Goal: Register for event/course

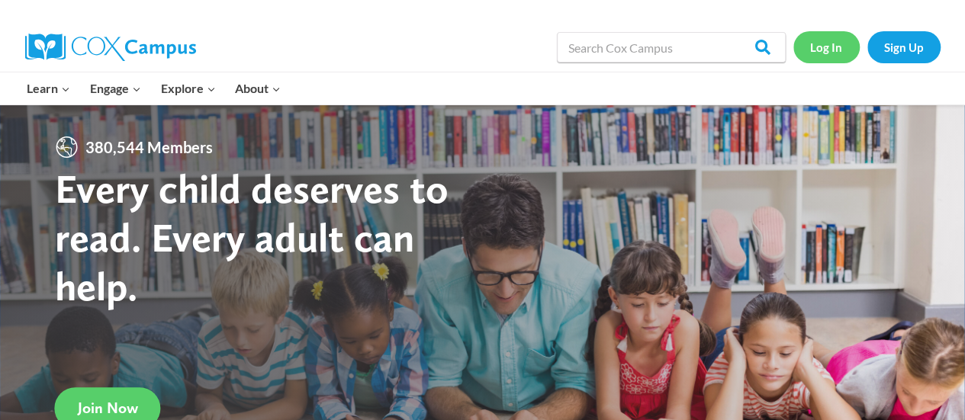
click at [812, 51] on link "Log In" at bounding box center [827, 46] width 66 height 31
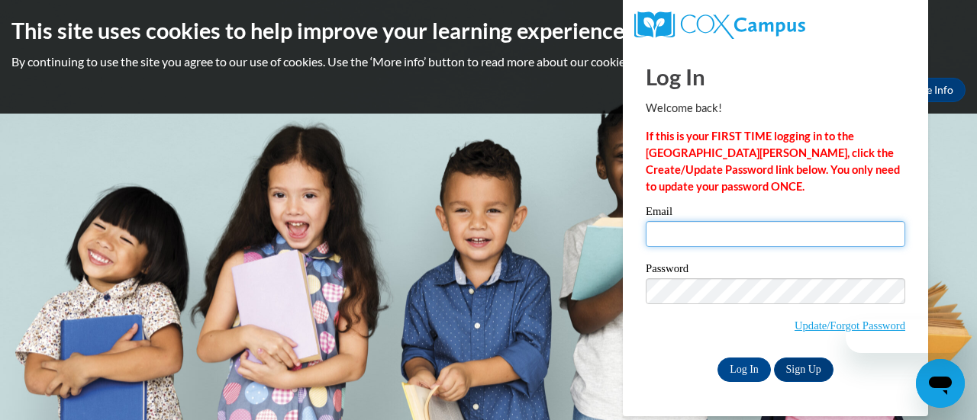
click at [754, 240] on input "Email" at bounding box center [775, 234] width 259 height 26
click at [720, 241] on input "Email" at bounding box center [775, 234] width 259 height 26
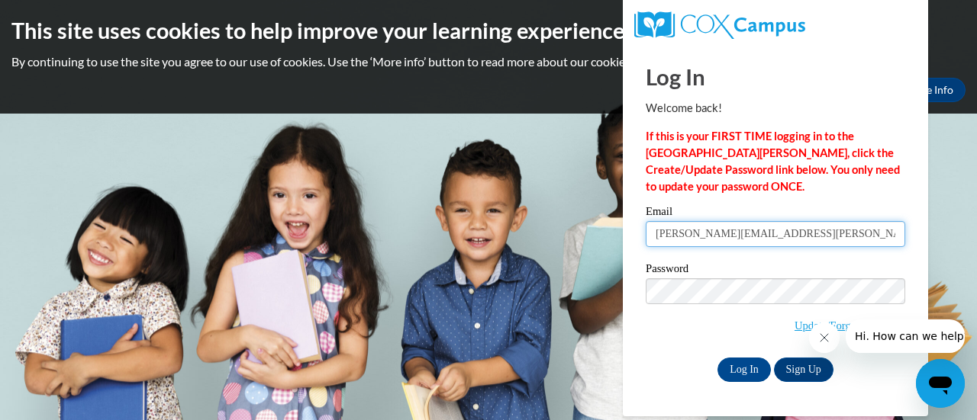
type input "carrie.kaminskis@rusd.org"
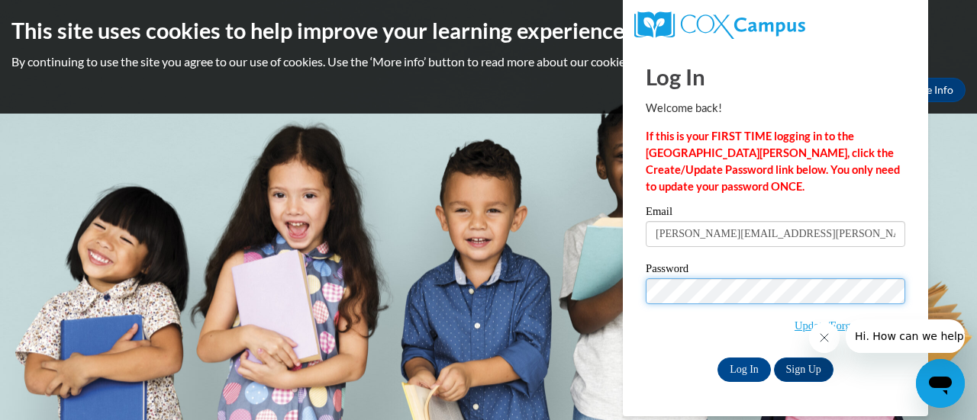
click at [717, 358] on input "Log In" at bounding box center [743, 370] width 53 height 24
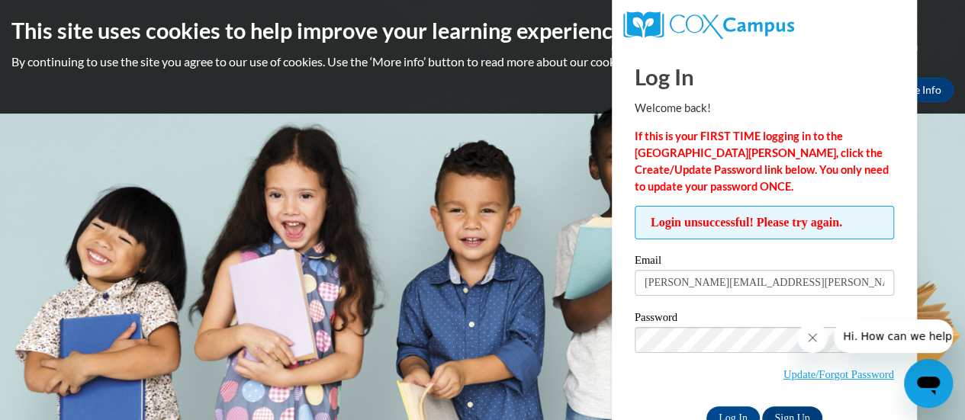
scroll to position [43, 0]
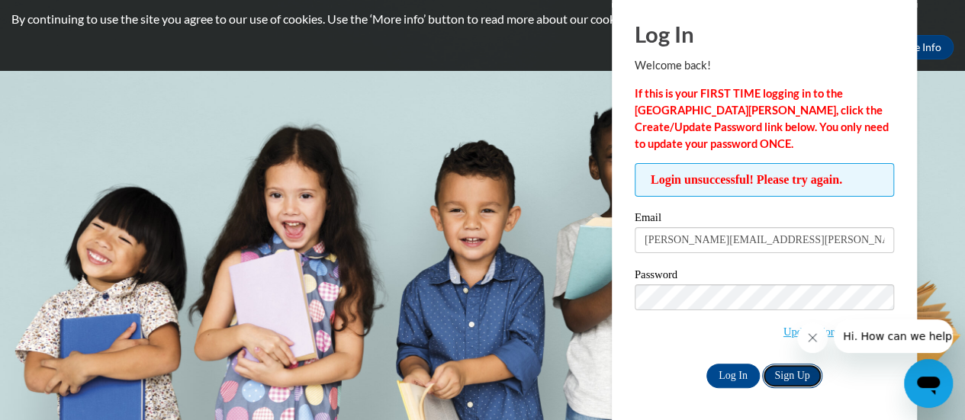
click at [815, 375] on link "Sign Up" at bounding box center [792, 376] width 60 height 24
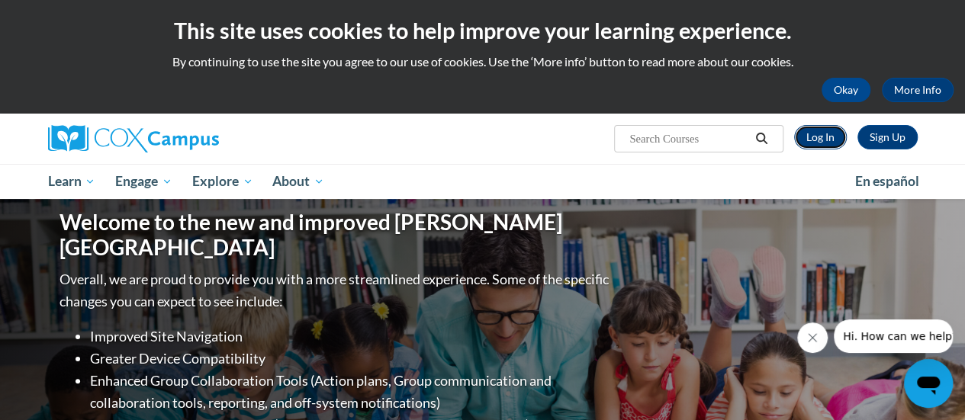
click at [832, 131] on link "Log In" at bounding box center [820, 137] width 53 height 24
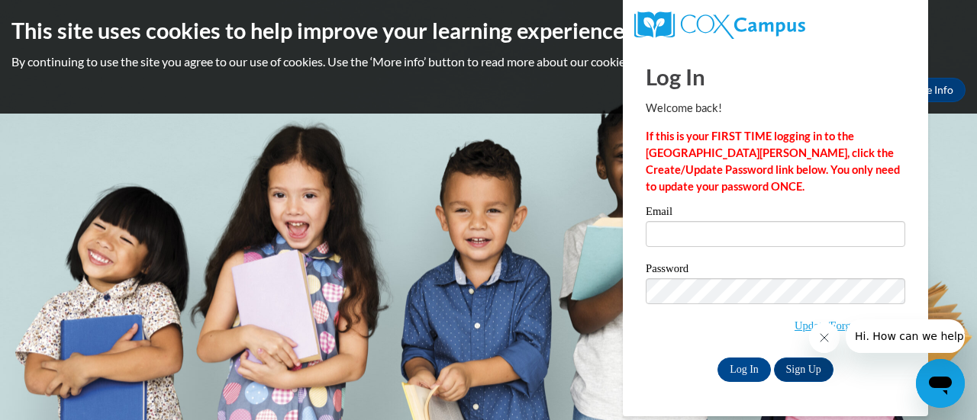
click at [694, 324] on span "Update/Forgot Password" at bounding box center [775, 310] width 259 height 63
click at [822, 337] on icon "Close message from company" at bounding box center [824, 338] width 8 height 8
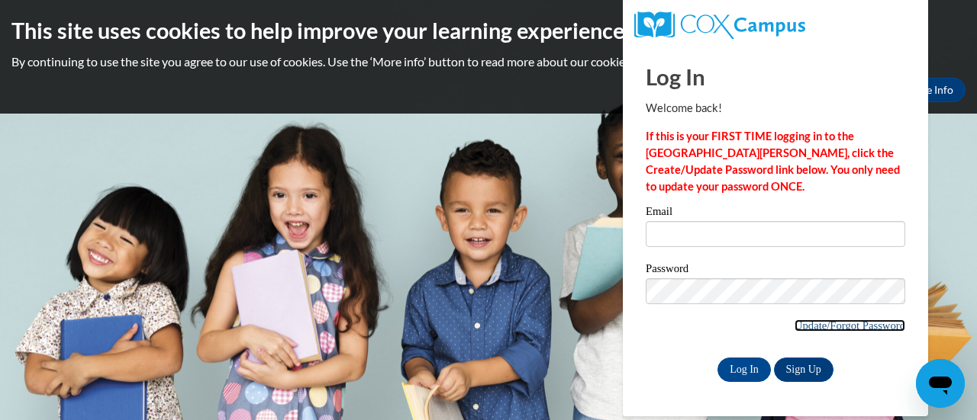
click at [820, 328] on link "Update/Forgot Password" at bounding box center [849, 326] width 111 height 12
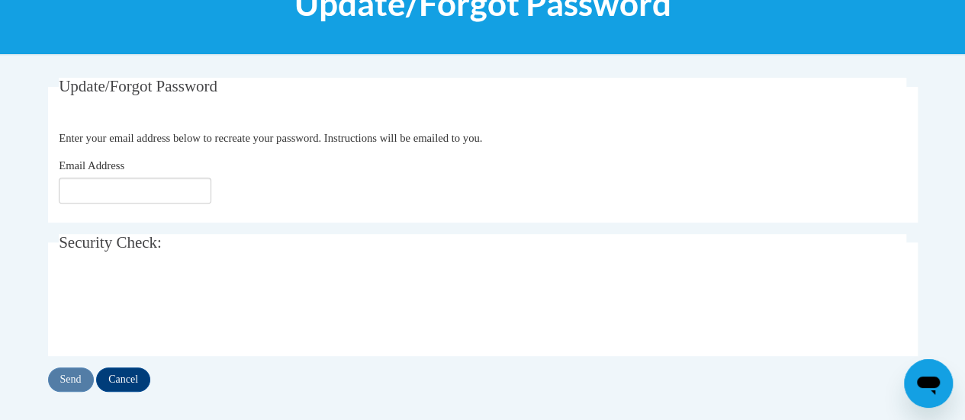
scroll to position [231, 0]
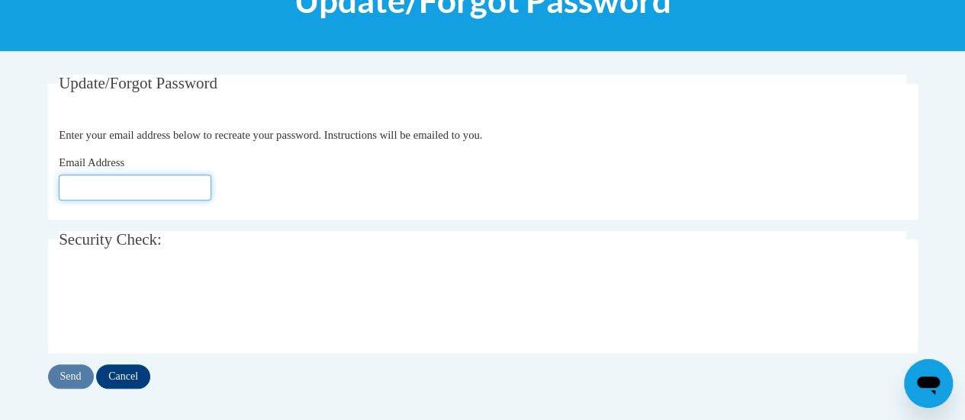
click at [118, 175] on input "Email Address" at bounding box center [135, 188] width 153 height 26
type input "[PERSON_NAME][EMAIL_ADDRESS][DOMAIN_NAME]"
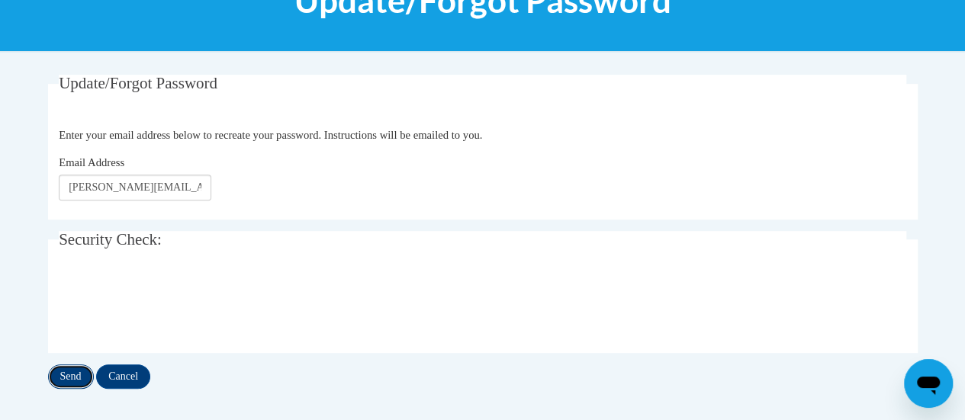
click at [55, 379] on input "Send" at bounding box center [71, 377] width 46 height 24
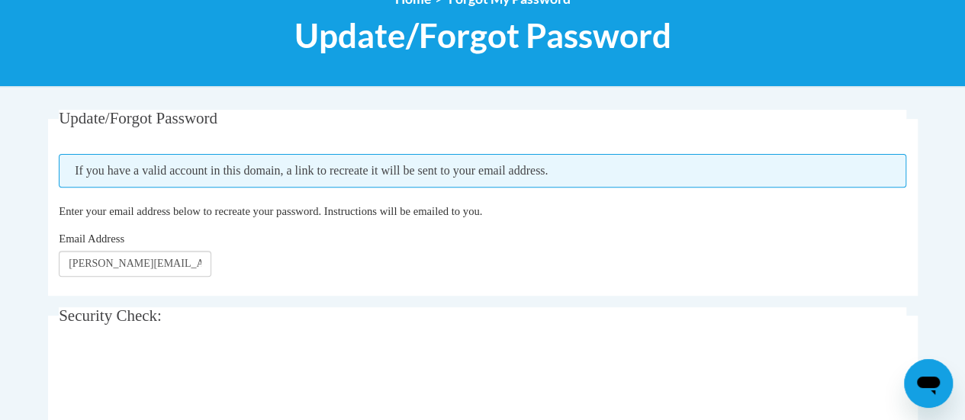
scroll to position [197, 0]
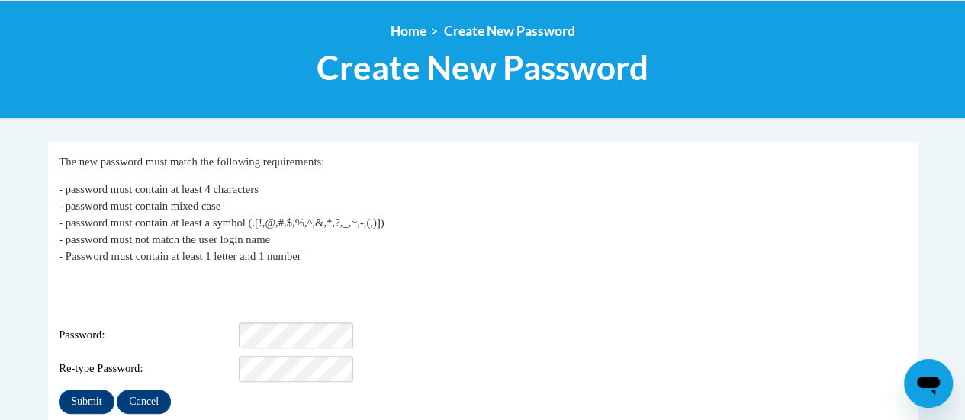
scroll to position [165, 0]
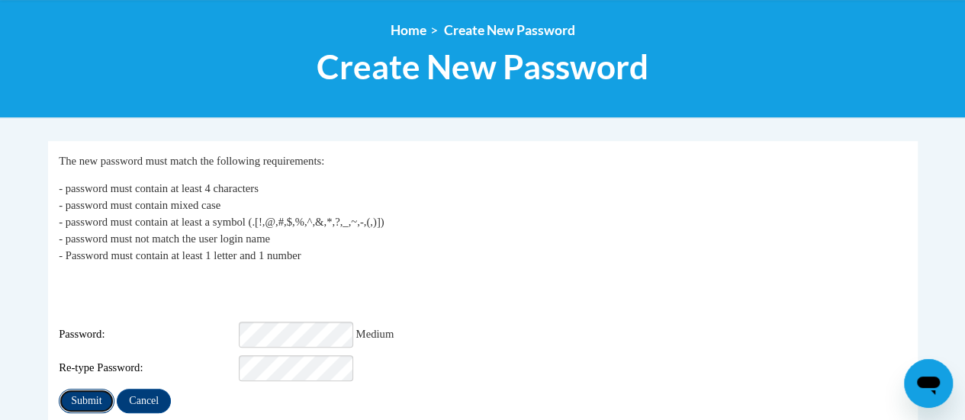
click at [94, 389] on input "Submit" at bounding box center [86, 401] width 55 height 24
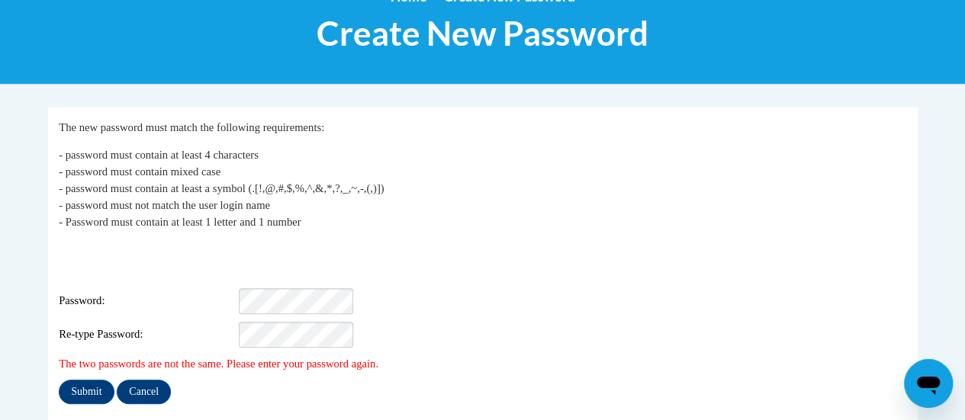
scroll to position [208, 0]
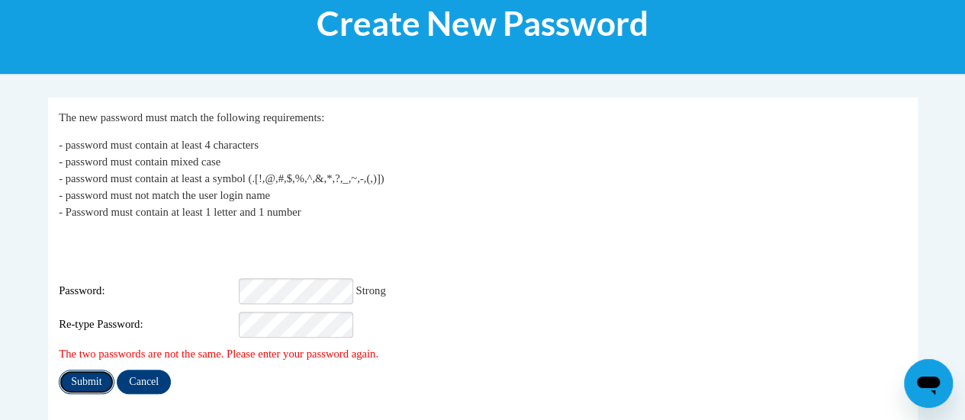
click at [102, 370] on input "Submit" at bounding box center [86, 382] width 55 height 24
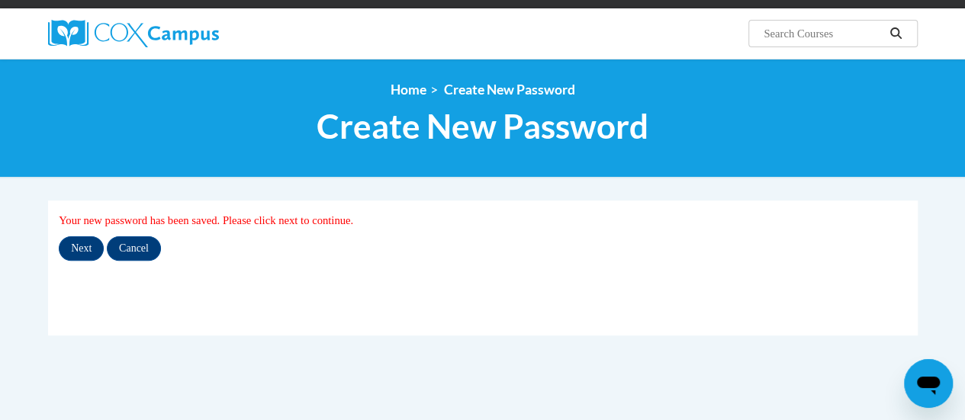
scroll to position [108, 0]
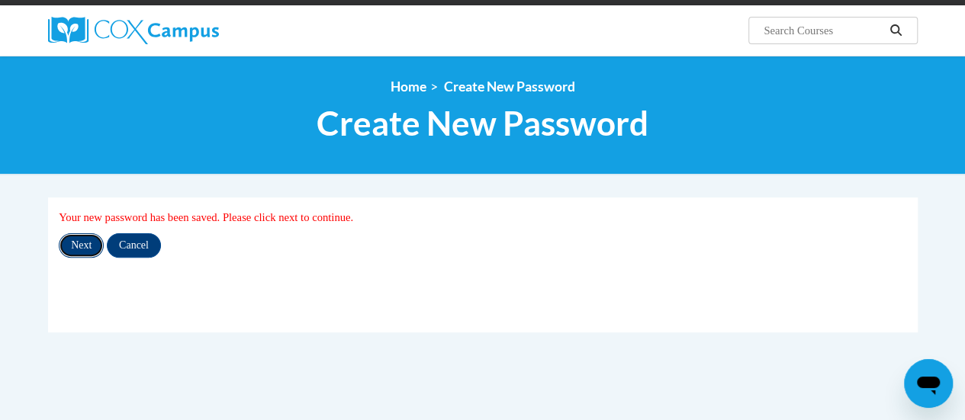
click at [90, 250] on input "Next" at bounding box center [81, 246] width 45 height 24
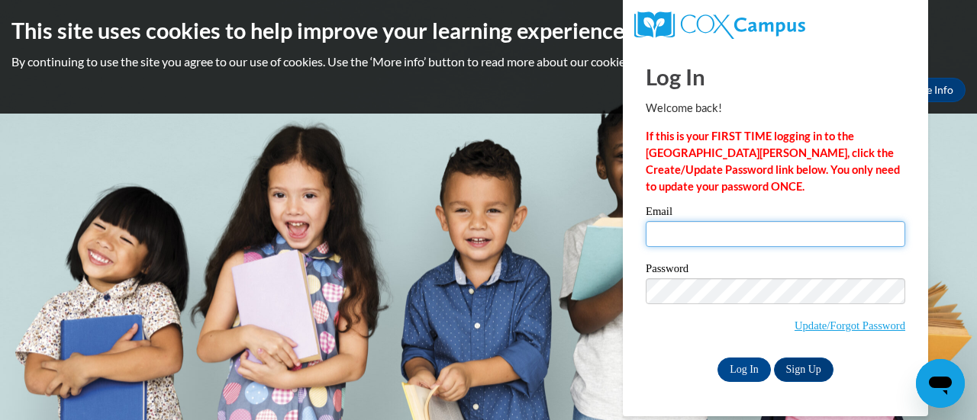
click at [656, 230] on input "Email" at bounding box center [775, 234] width 259 height 26
click at [731, 240] on input "Email" at bounding box center [775, 234] width 259 height 26
type input "[PERSON_NAME][EMAIL_ADDRESS][PERSON_NAME][DOMAIN_NAME]"
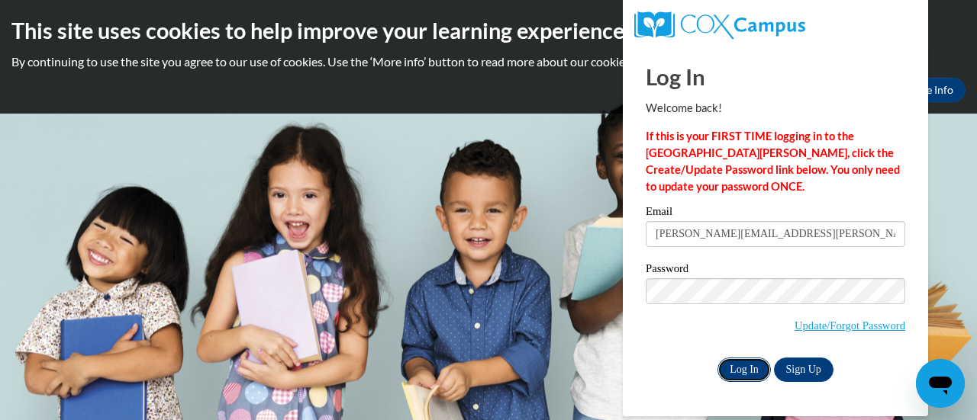
click at [741, 372] on input "Log In" at bounding box center [743, 370] width 53 height 24
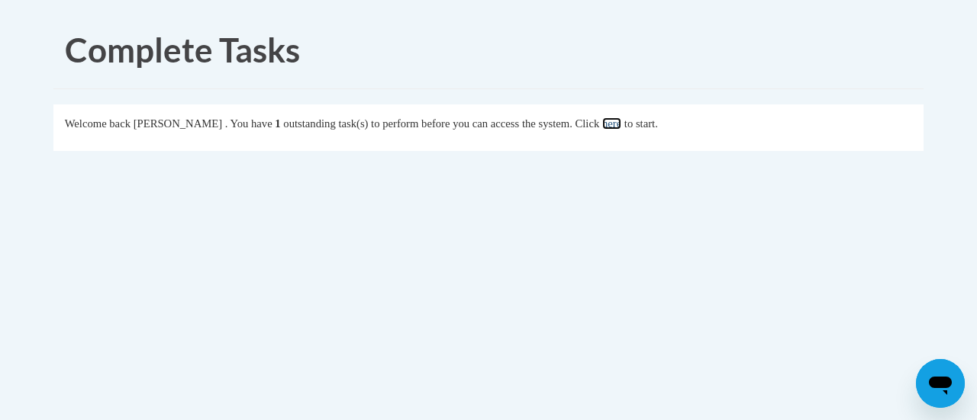
click at [621, 127] on link "here" at bounding box center [611, 124] width 19 height 12
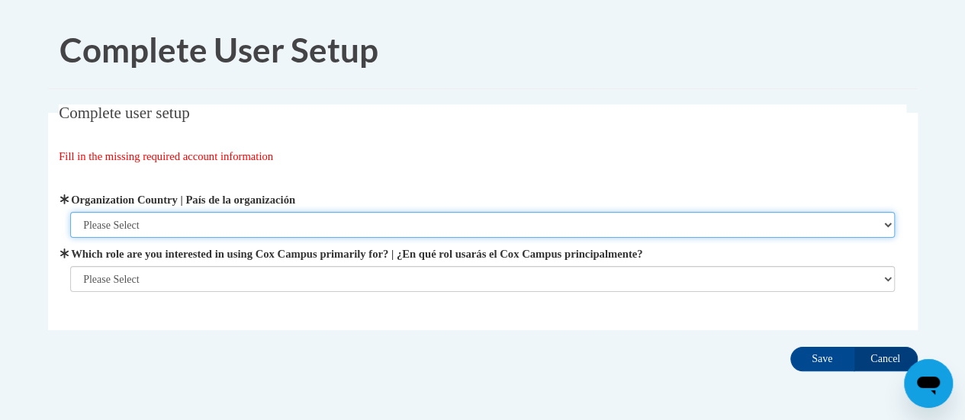
click at [429, 228] on select "Please Select United States | Estados Unidos Outside of the United States | Fue…" at bounding box center [482, 225] width 825 height 26
select select "ad49bcad-a171-4b2e-b99c-48b446064914"
click at [70, 212] on select "Please Select United States | Estados Unidos Outside of the United States | Fue…" at bounding box center [482, 225] width 825 height 26
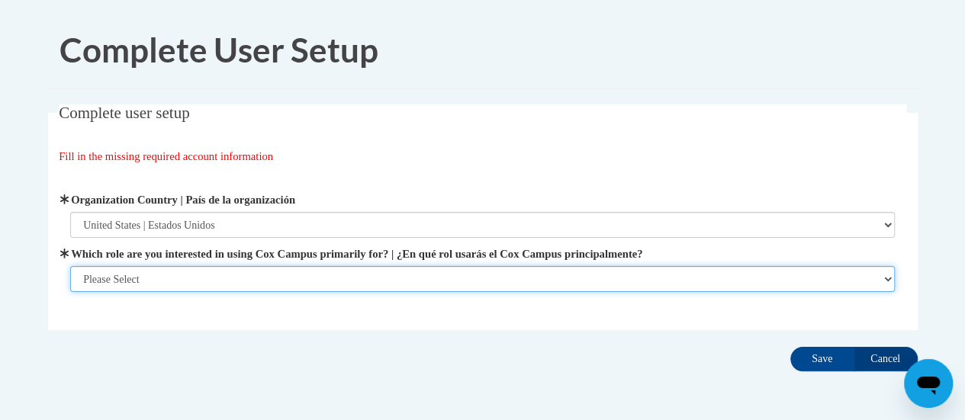
click at [360, 271] on select "Please Select College/University | Colegio/Universidad Community/Nonprofit Part…" at bounding box center [482, 279] width 825 height 26
select select "fbf2d438-af2f-41f8-98f1-81c410e29de3"
click at [70, 292] on select "Please Select College/University | Colegio/Universidad Community/Nonprofit Part…" at bounding box center [482, 279] width 825 height 26
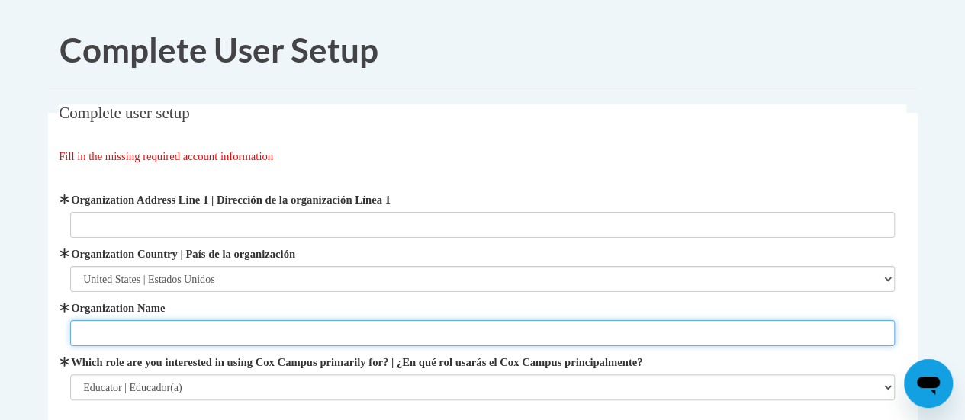
click at [292, 327] on input "Organization Name" at bounding box center [482, 334] width 825 height 26
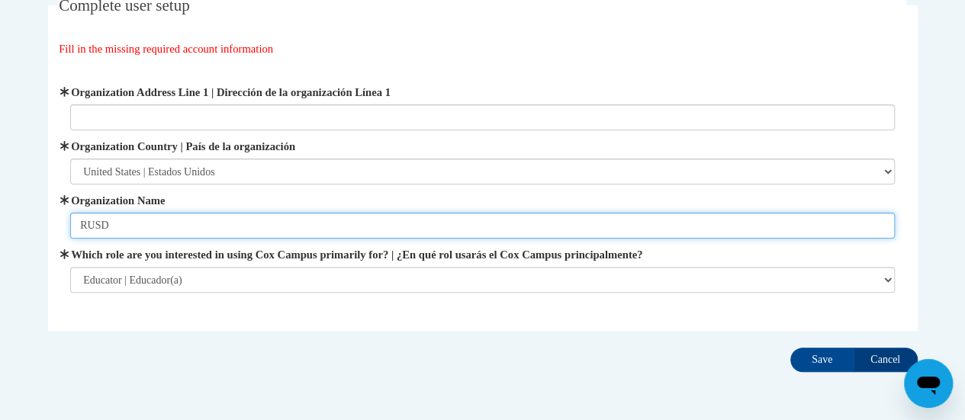
scroll to position [109, 0]
type input "RUSD"
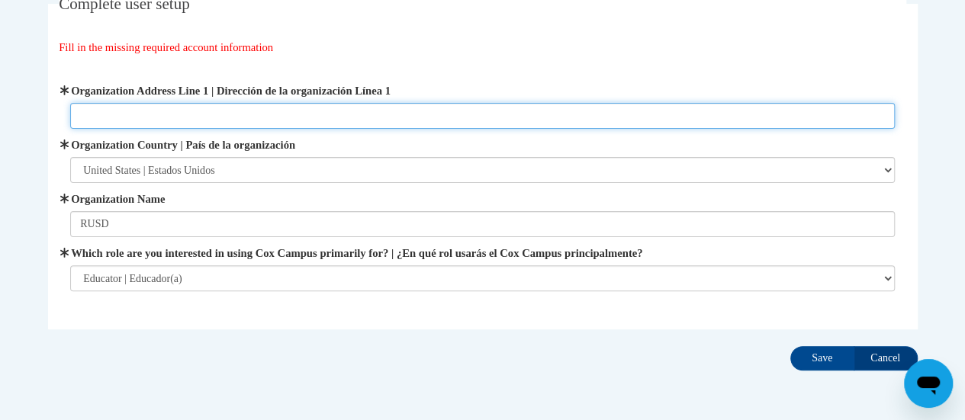
click at [230, 118] on input "Organization Address Line 1 | Dirección de la organización Línea 1" at bounding box center [482, 116] width 825 height 26
paste input "3535 Lasalle St, Racine, WI 53402"
type input "3535 Lasalle St, Racine, WI 53402"
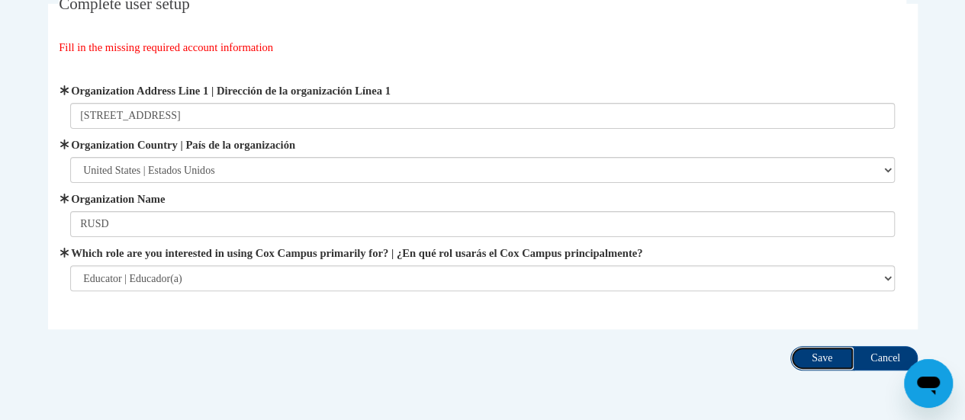
click at [806, 352] on input "Save" at bounding box center [823, 358] width 64 height 24
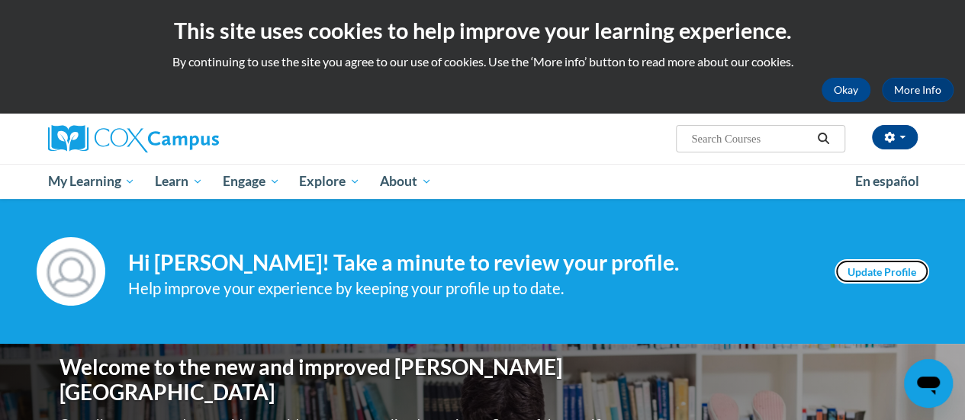
click at [860, 278] on link "Update Profile" at bounding box center [882, 271] width 95 height 24
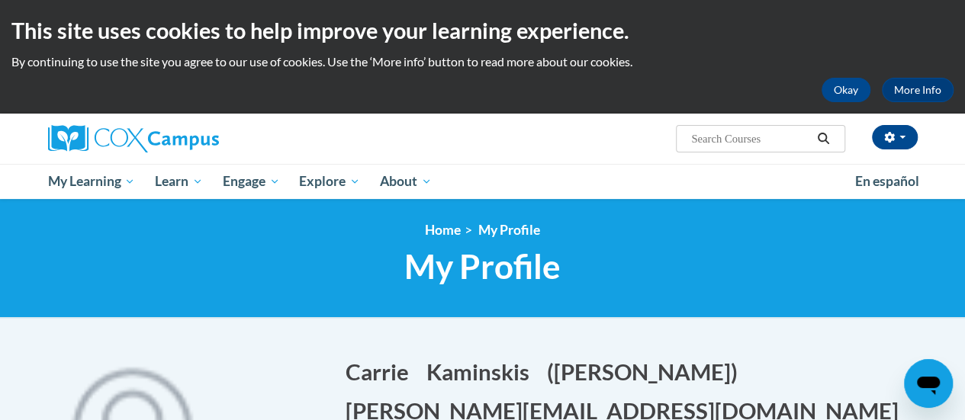
scroll to position [77, 0]
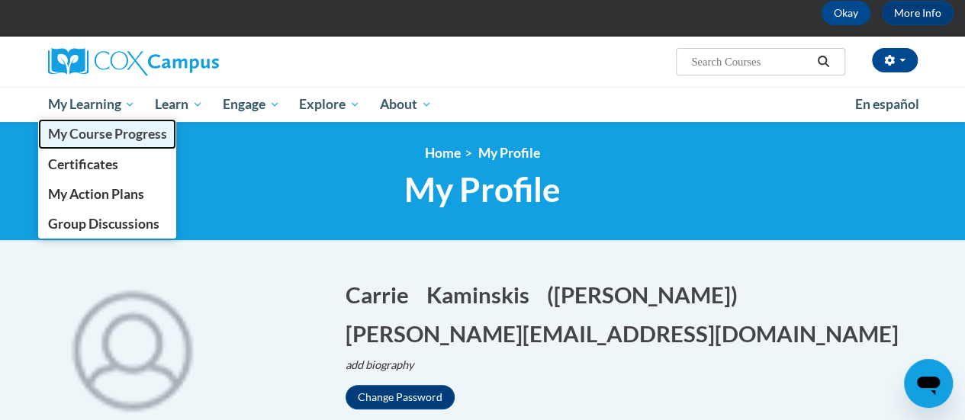
click at [118, 127] on span "My Course Progress" at bounding box center [106, 134] width 119 height 16
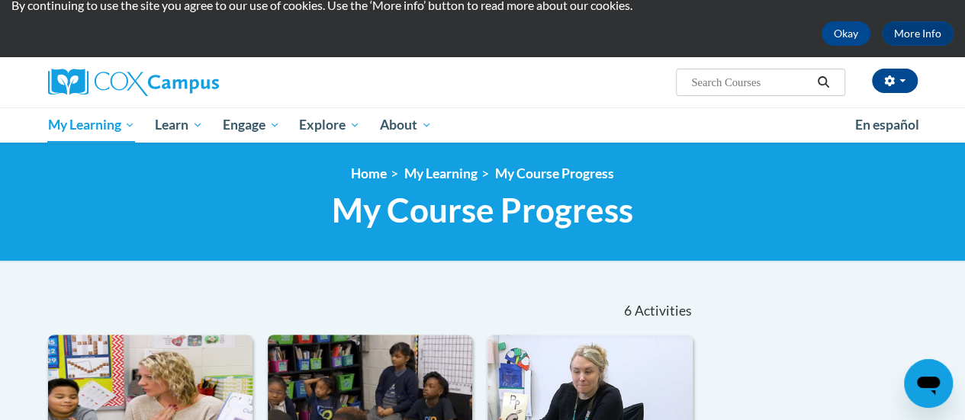
scroll to position [56, 0]
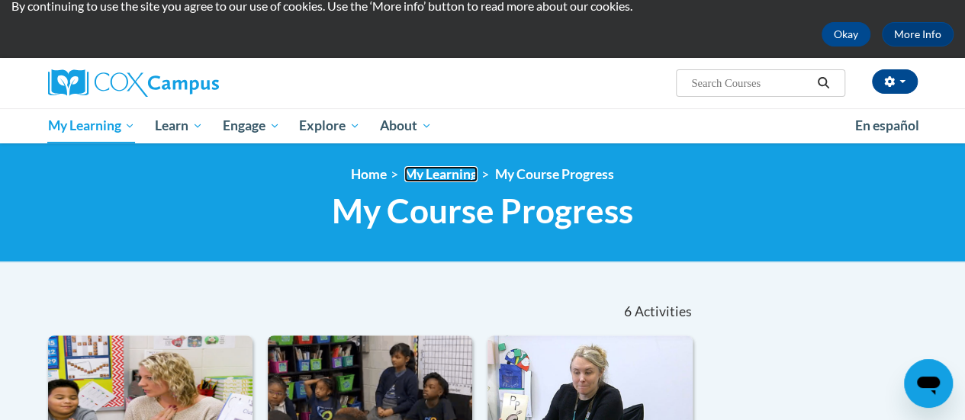
click at [450, 178] on link "My Learning" at bounding box center [440, 174] width 73 height 16
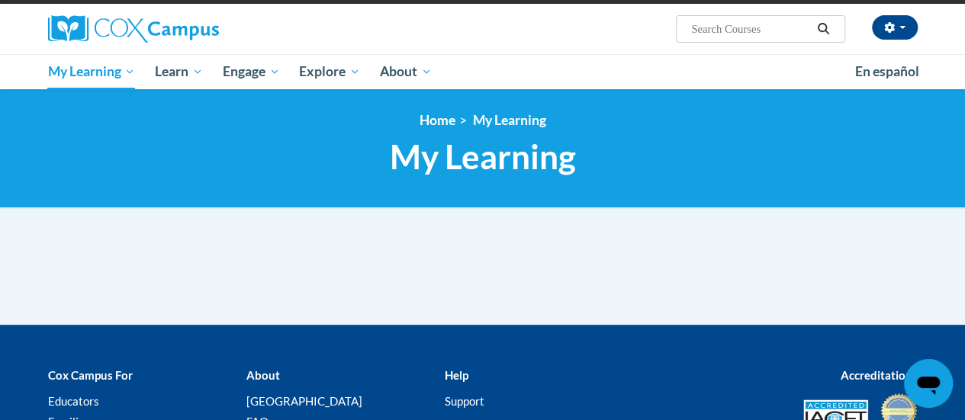
scroll to position [109, 0]
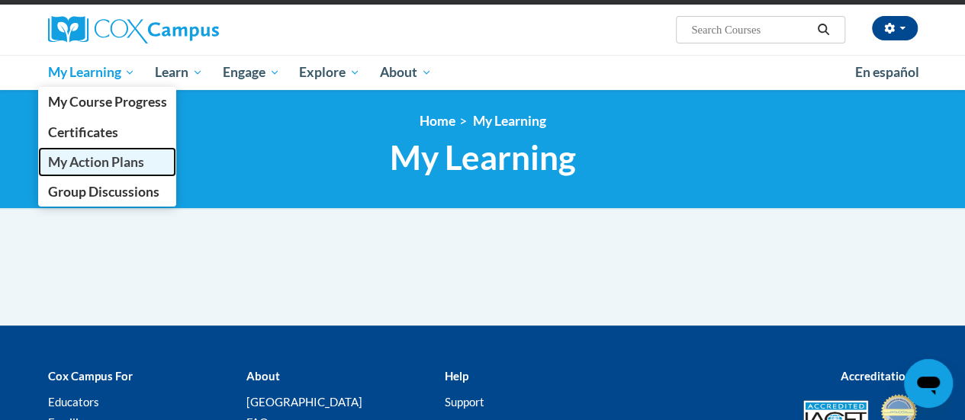
click at [89, 152] on link "My Action Plans" at bounding box center [107, 162] width 139 height 30
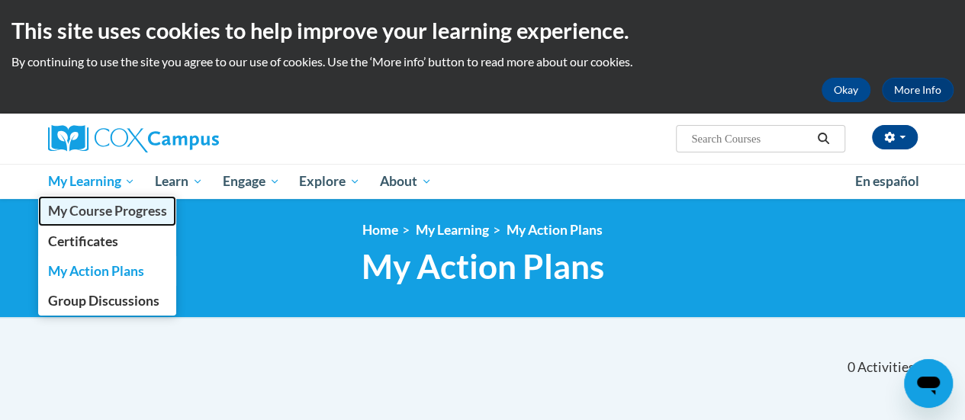
click at [119, 210] on span "My Course Progress" at bounding box center [106, 211] width 119 height 16
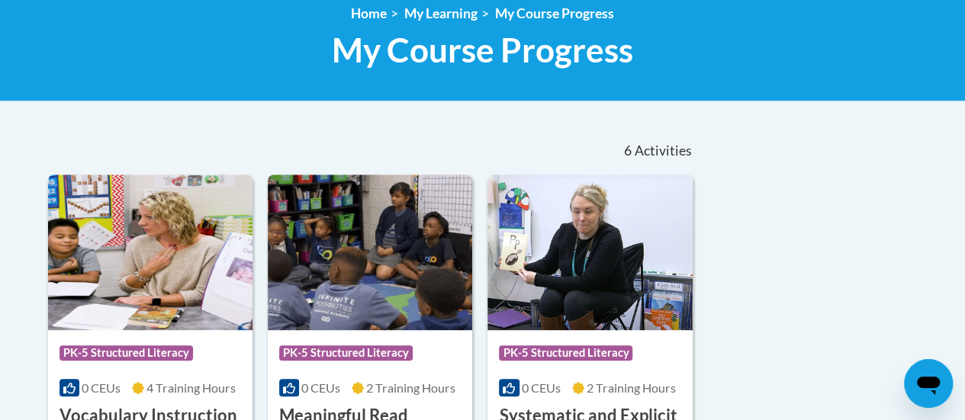
scroll to position [71, 0]
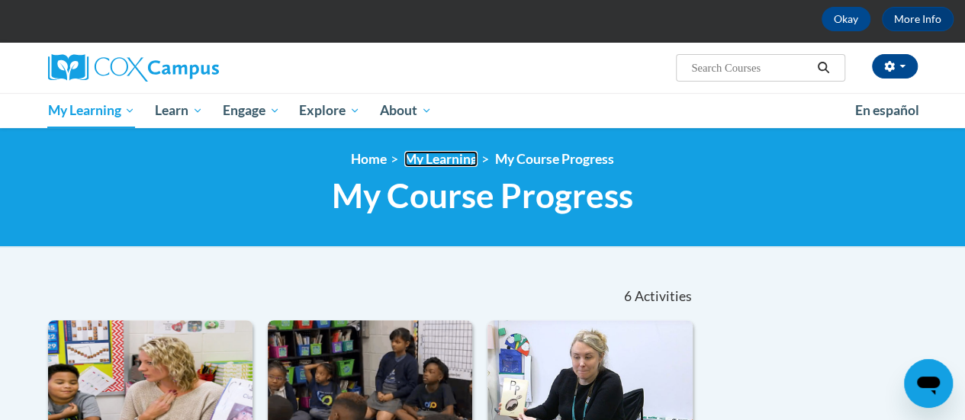
click at [436, 161] on link "My Learning" at bounding box center [440, 159] width 73 height 16
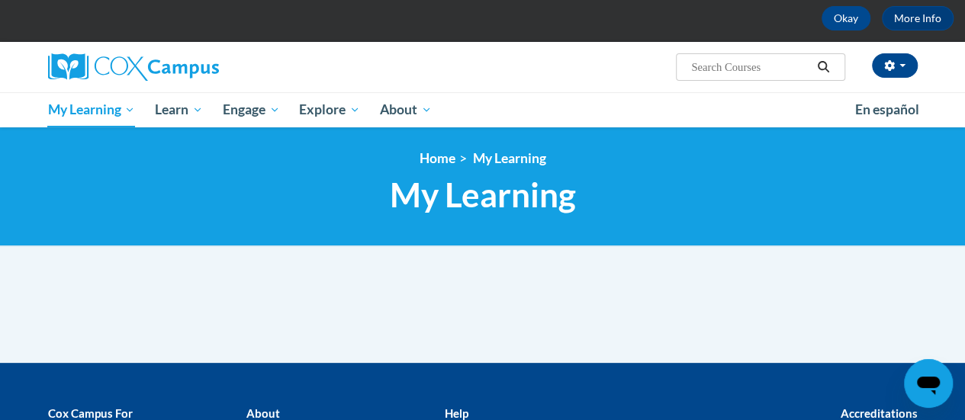
scroll to position [72, 0]
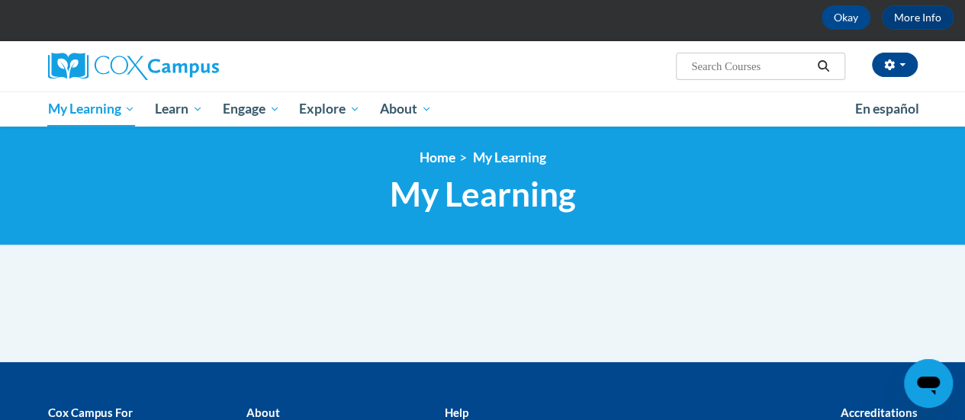
click at [696, 66] on input "Search..." at bounding box center [751, 66] width 122 height 18
type input "reading comprehesion"
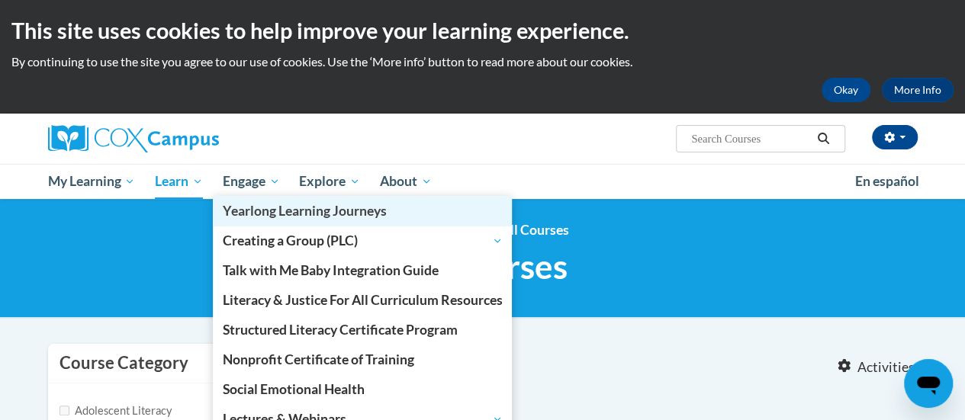
type input "reading comprehesion"
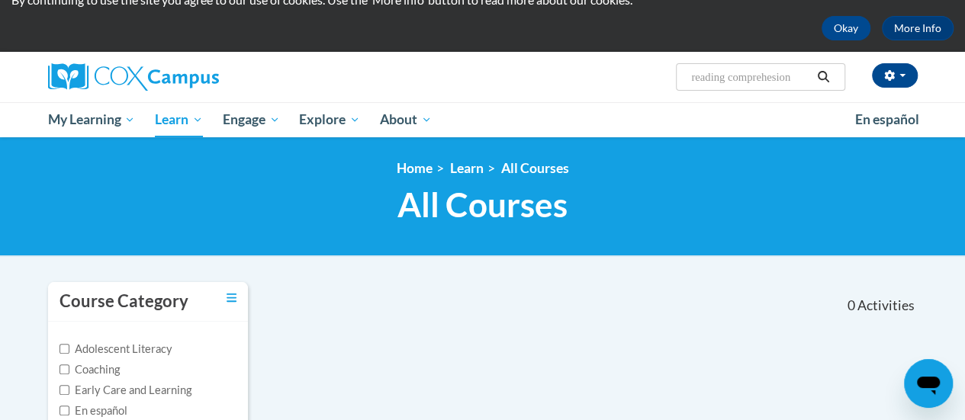
scroll to position [61, 0]
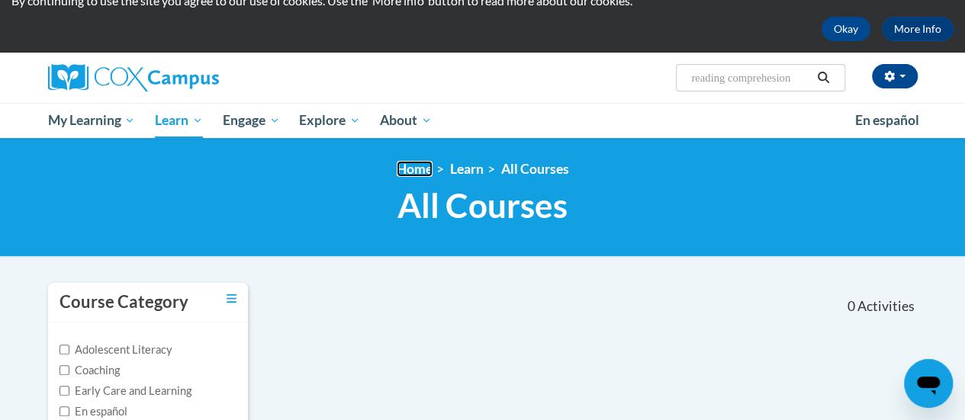
click at [421, 166] on link "Home" at bounding box center [415, 169] width 36 height 16
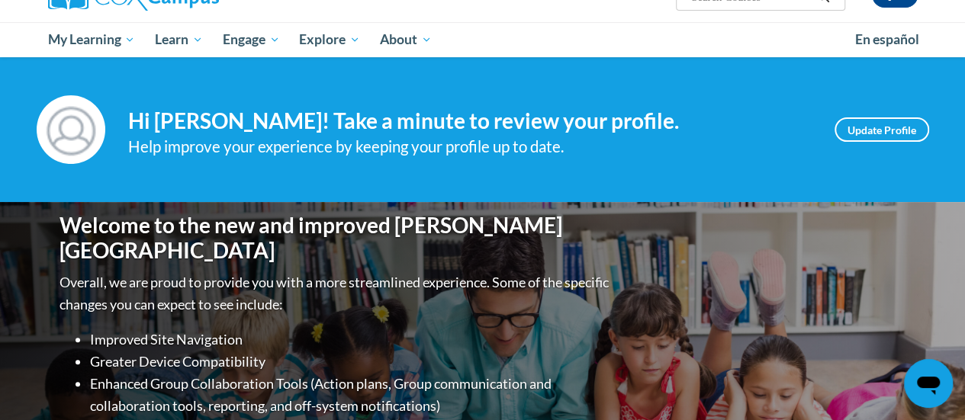
scroll to position [140, 0]
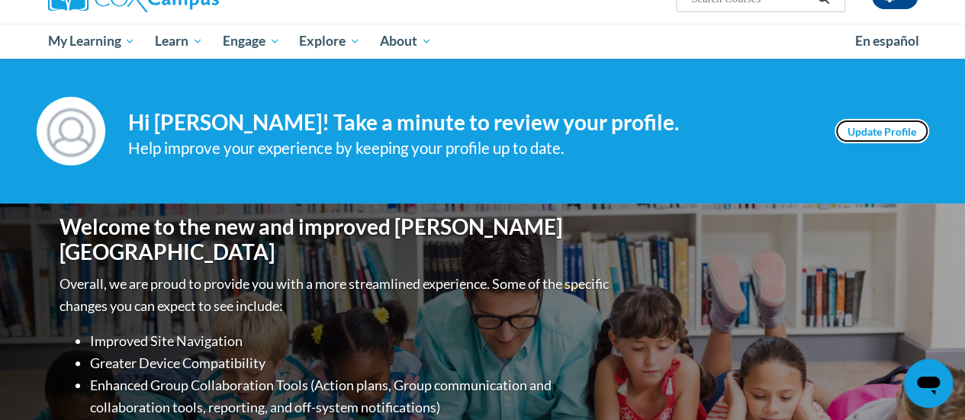
click at [868, 134] on link "Update Profile" at bounding box center [882, 131] width 95 height 24
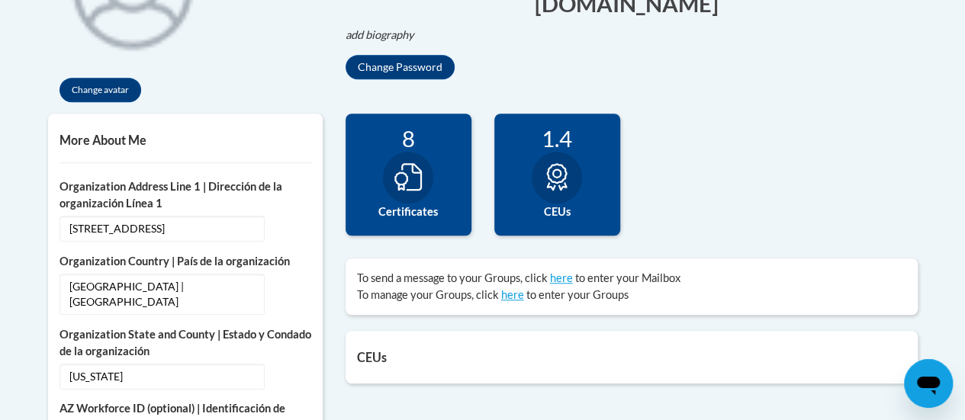
scroll to position [450, 0]
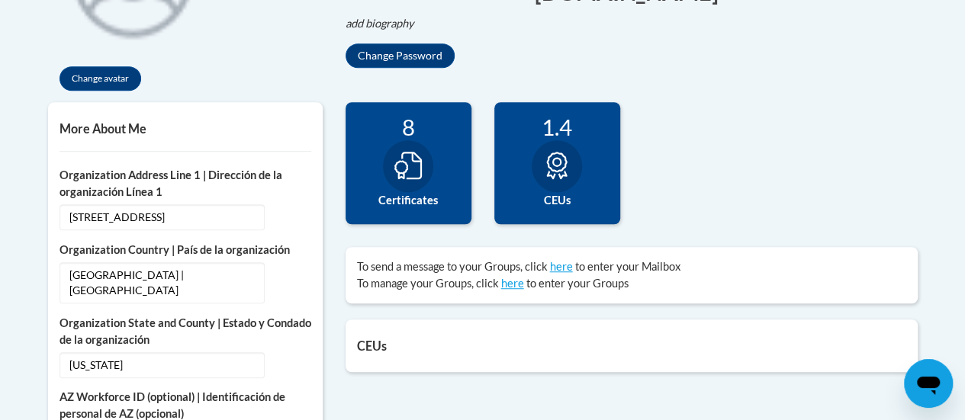
click at [558, 170] on icon at bounding box center [556, 165] width 21 height 27
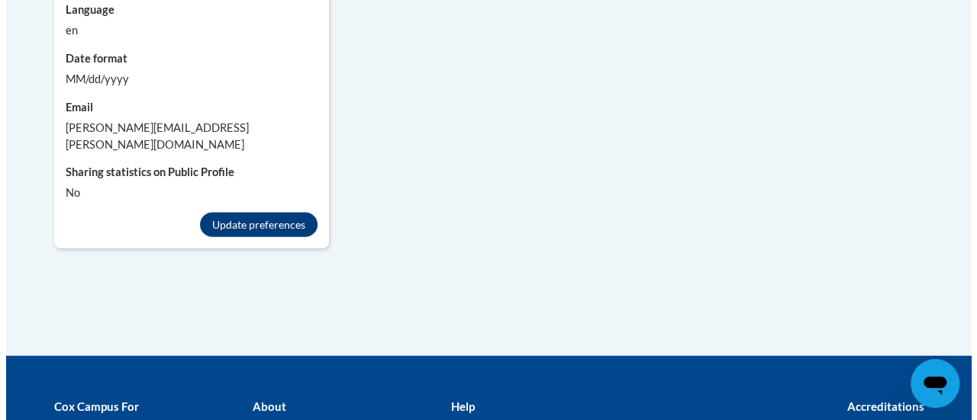
scroll to position [1586, 0]
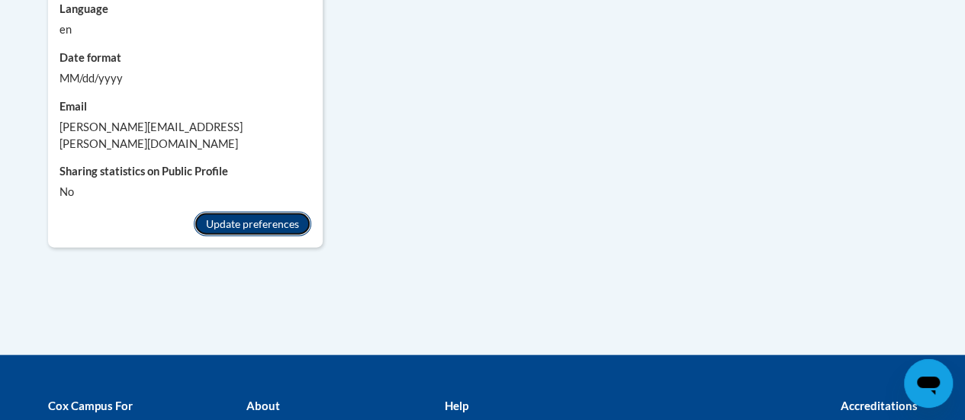
click at [243, 212] on button "Update preferences" at bounding box center [253, 224] width 118 height 24
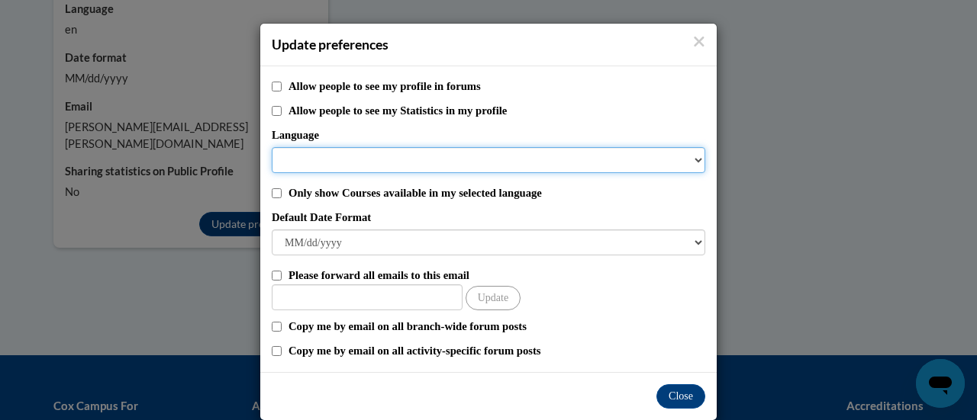
click at [272, 158] on select "Language" at bounding box center [488, 160] width 433 height 26
click at [305, 167] on select "Language" at bounding box center [488, 160] width 433 height 26
click at [690, 159] on select "Language" at bounding box center [488, 160] width 433 height 26
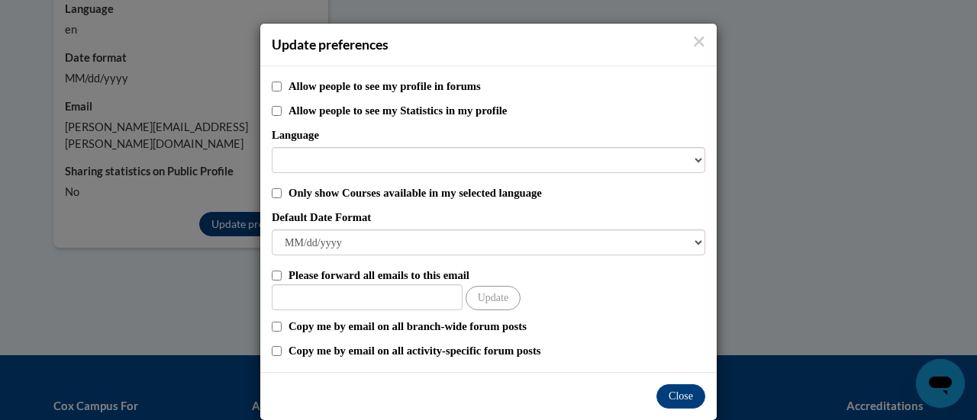
click at [572, 222] on label "Default Date Format" at bounding box center [488, 217] width 433 height 17
click at [572, 230] on select "M/d/yyyy M/d/yy MM/dd/yy MM/dd/yyyy yy/MM/dd yyyy-MM-dd dd-MMM-yyyy dd/MM/yyyy …" at bounding box center [488, 243] width 433 height 26
click at [456, 86] on label "Allow people to see my profile in forums" at bounding box center [496, 86] width 417 height 17
click at [282, 86] on input "Allow people to see my profile in forums" at bounding box center [277, 87] width 10 height 10
checkbox input "true"
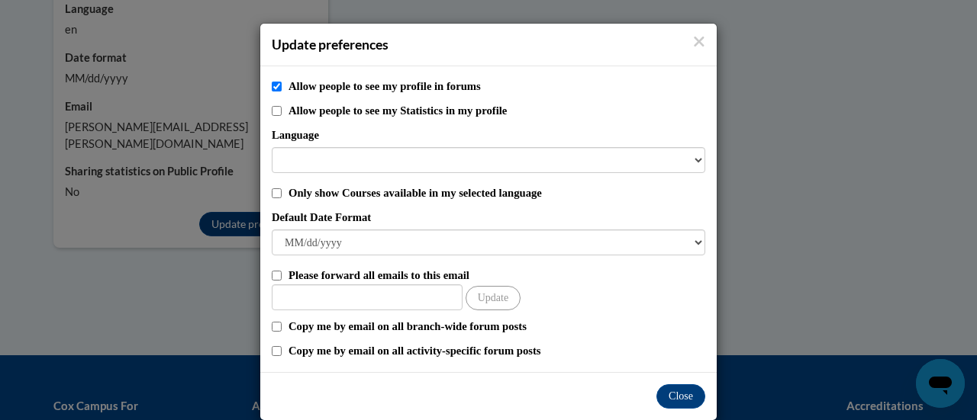
click at [390, 174] on div "Allow people to see my profile in forums Allow people to see my Statistics in m…" at bounding box center [488, 219] width 456 height 306
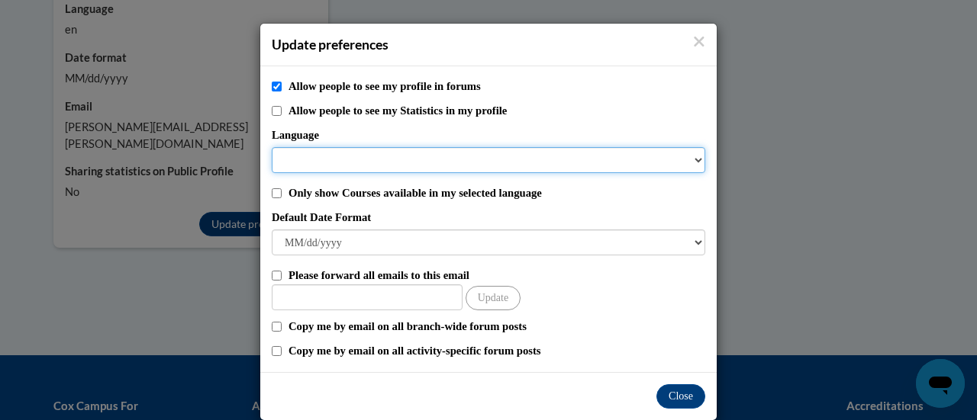
click at [385, 159] on select "Language" at bounding box center [488, 160] width 433 height 26
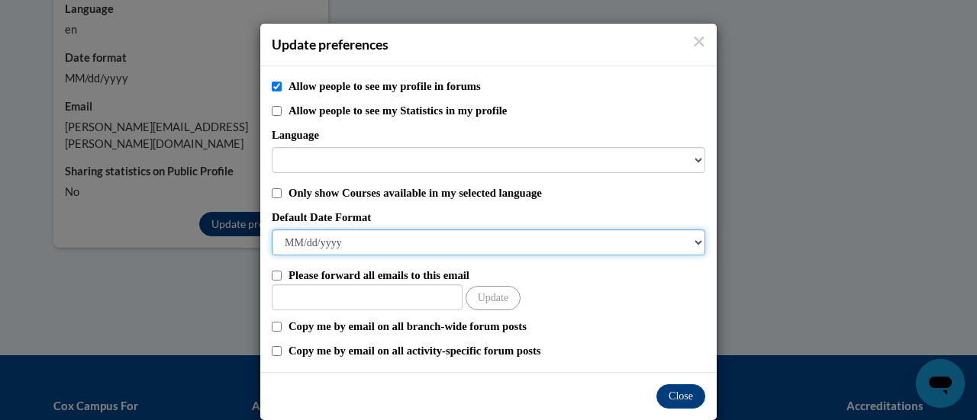
click at [310, 242] on select "M/d/yyyy M/d/yy MM/dd/yy MM/dd/yyyy yy/MM/dd yyyy-MM-dd dd-MMM-yyyy dd/MM/yyyy …" at bounding box center [488, 243] width 433 height 26
click at [272, 230] on select "M/d/yyyy M/d/yy MM/dd/yy MM/dd/yyyy yy/MM/dd yyyy-MM-dd dd-MMM-yyyy dd/MM/yyyy …" at bounding box center [488, 243] width 433 height 26
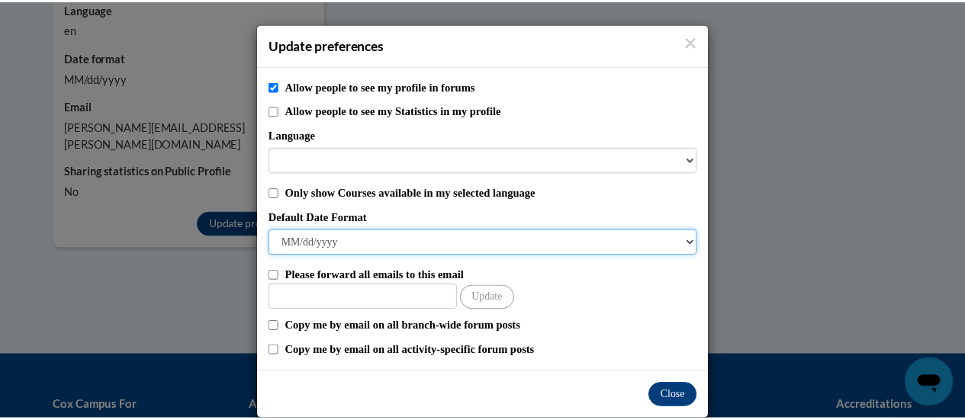
scroll to position [22, 0]
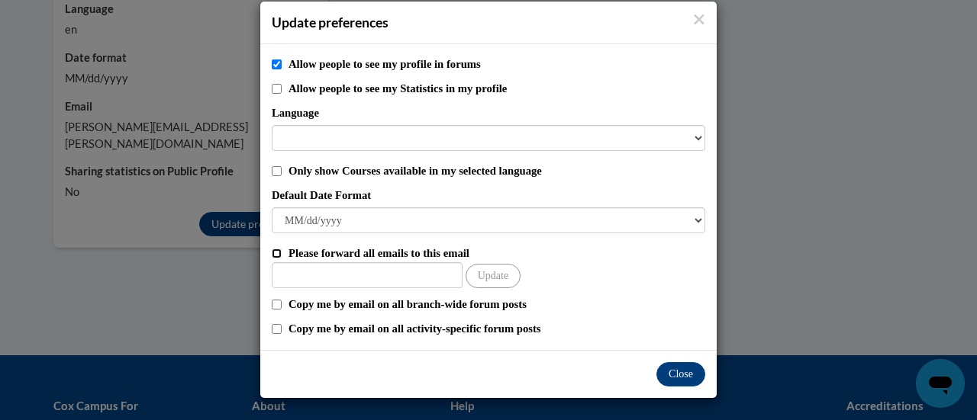
click at [272, 256] on input "Please forward all emails to this email" at bounding box center [277, 254] width 10 height 10
checkbox input "true"
click at [282, 272] on input "Other Email" at bounding box center [367, 276] width 191 height 26
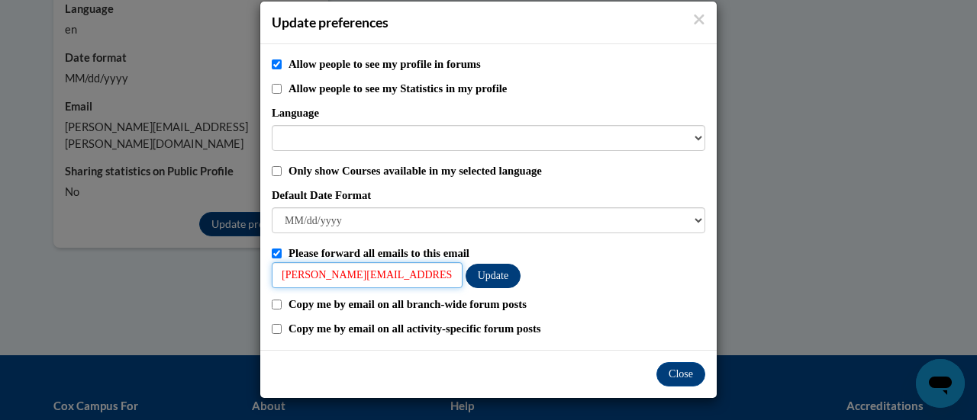
type input "[PERSON_NAME][EMAIL_ADDRESS][PERSON_NAME][DOMAIN_NAME]"
click at [489, 273] on button "Update" at bounding box center [493, 276] width 55 height 24
click at [680, 372] on button "Close" at bounding box center [680, 374] width 49 height 24
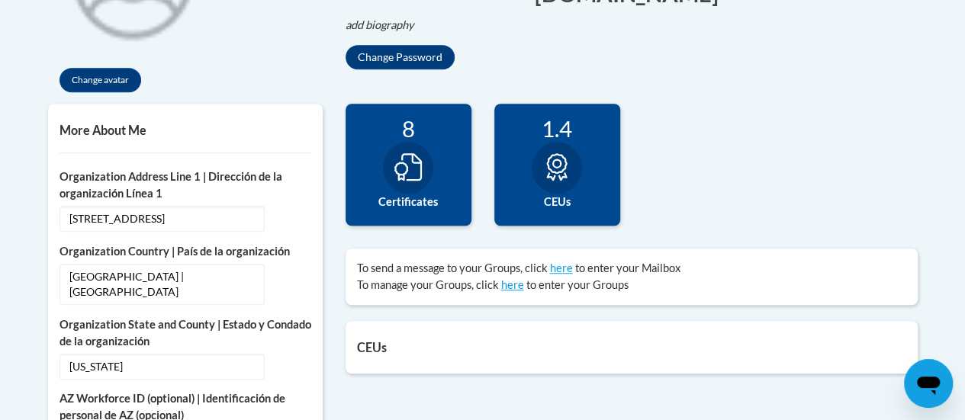
scroll to position [445, 0]
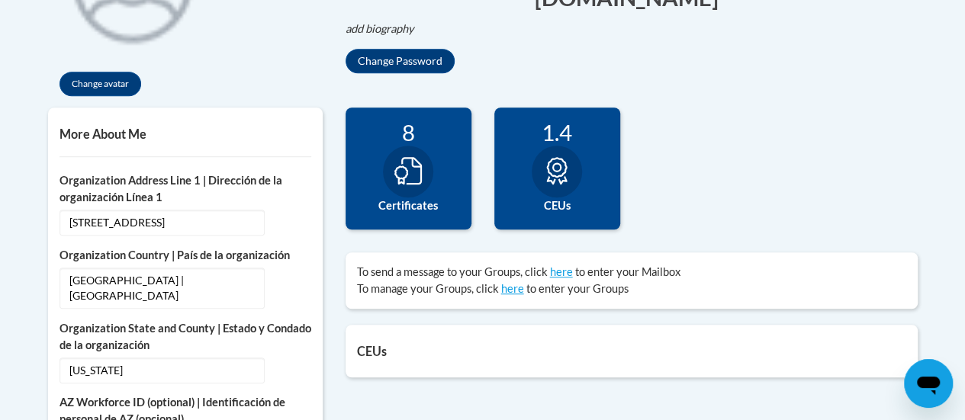
click at [392, 169] on div at bounding box center [408, 172] width 50 height 52
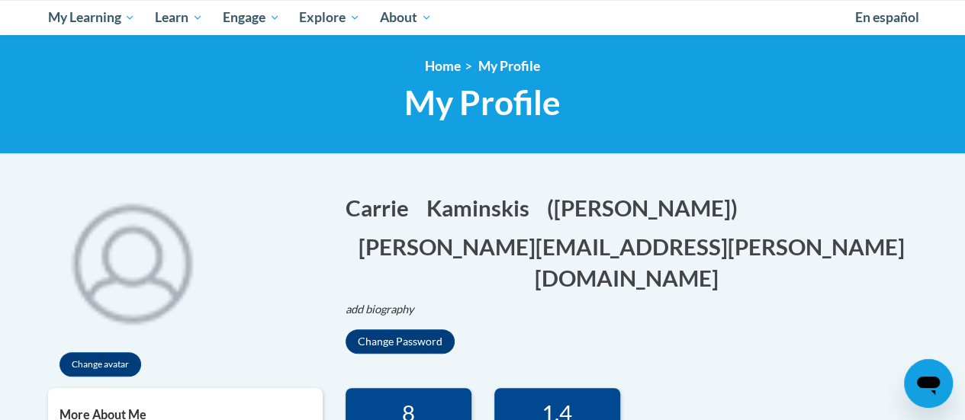
scroll to position [119, 0]
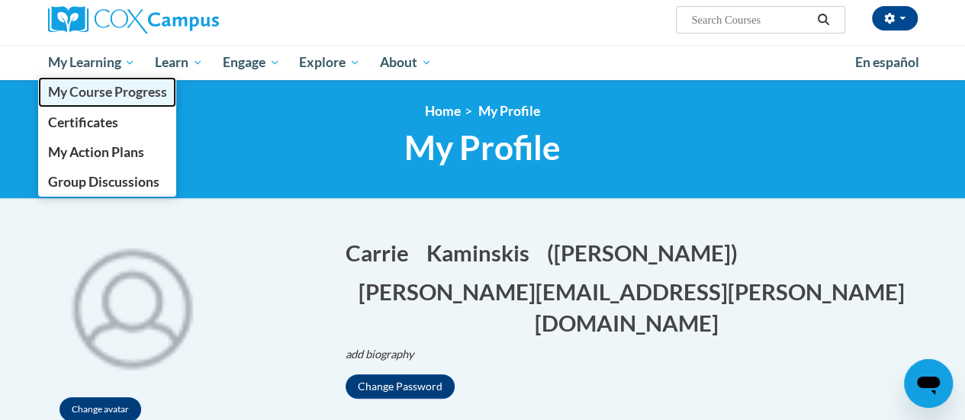
click at [98, 84] on span "My Course Progress" at bounding box center [106, 92] width 119 height 16
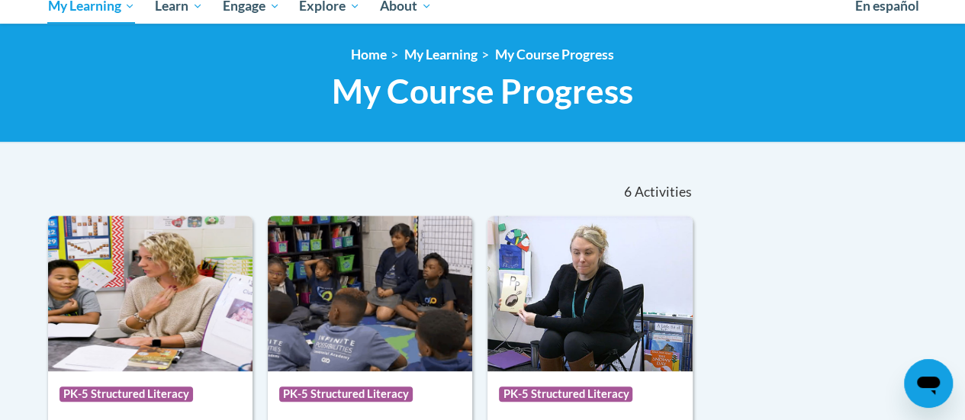
scroll to position [171, 0]
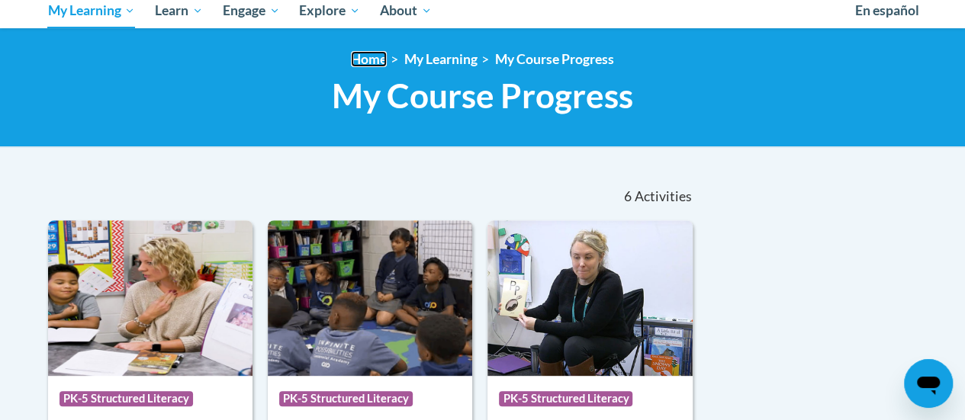
click at [377, 62] on link "Home" at bounding box center [369, 59] width 36 height 16
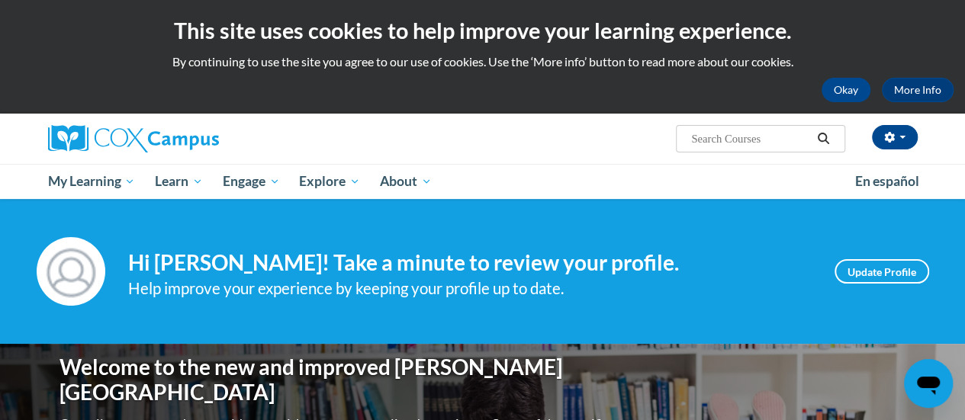
click at [705, 139] on input "Search..." at bounding box center [751, 139] width 122 height 18
paste input "Reading Comprehension"
type input "Reading Comprehension"
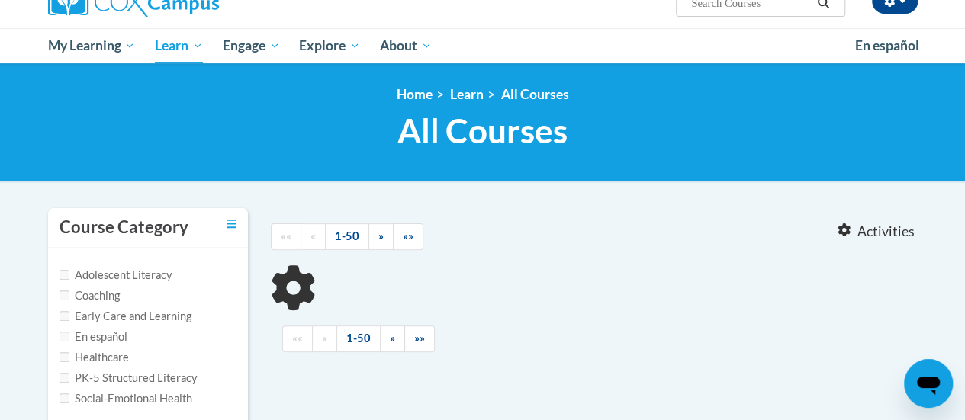
scroll to position [137, 0]
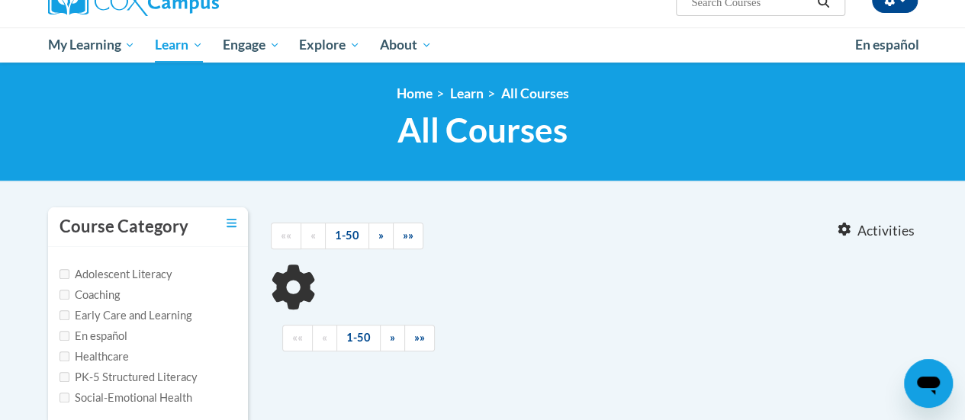
type input "Reading Comprehension"
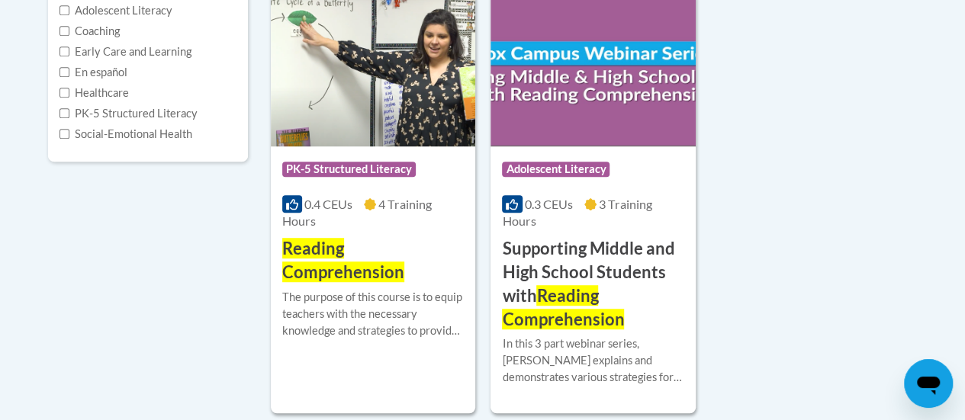
scroll to position [405, 0]
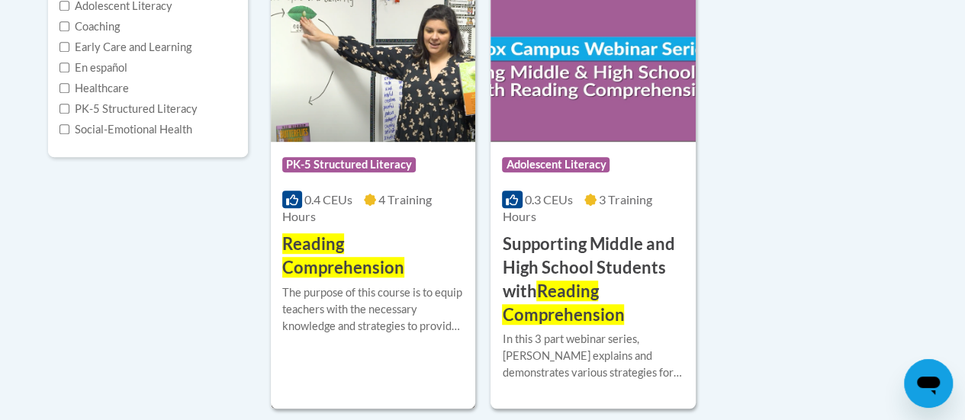
click at [304, 308] on div "The purpose of this course is to equip teachers with the necessary knowledge an…" at bounding box center [373, 310] width 182 height 50
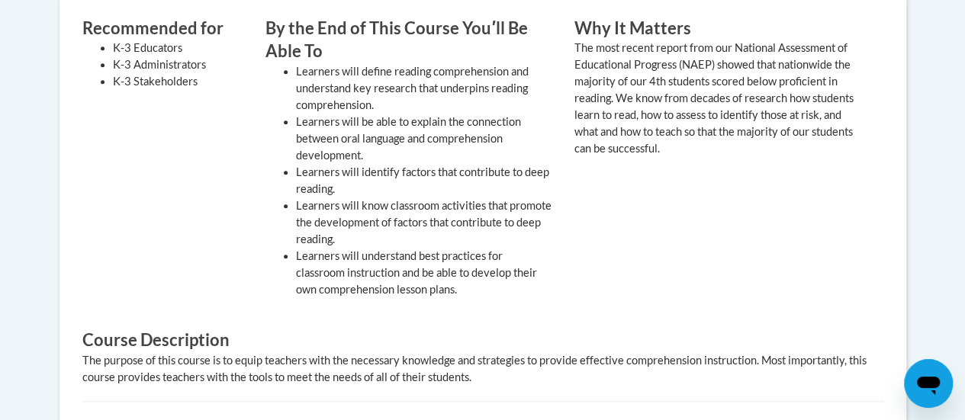
scroll to position [339, 0]
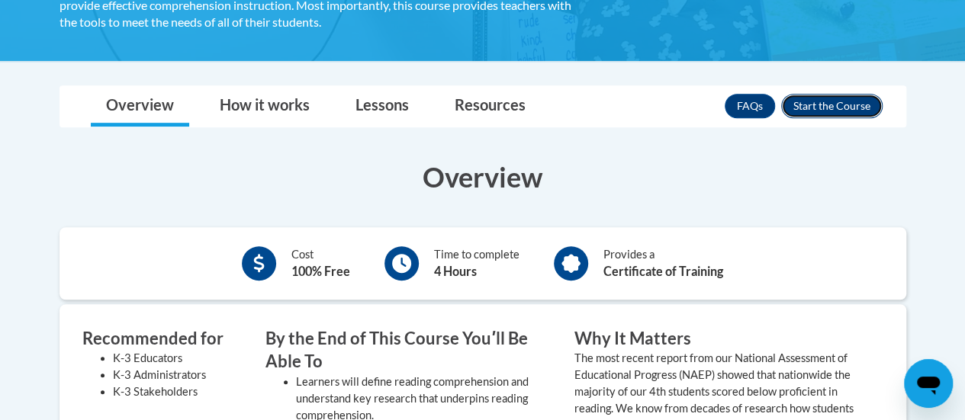
click at [815, 111] on button "Enroll" at bounding box center [831, 106] width 101 height 24
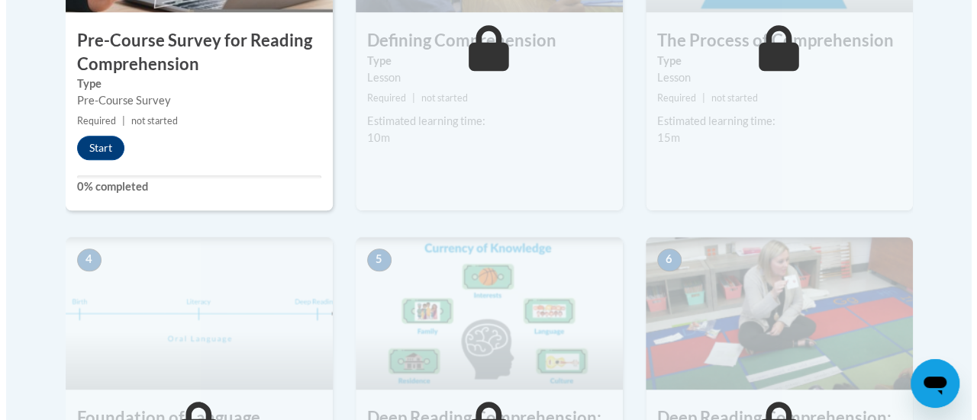
scroll to position [571, 0]
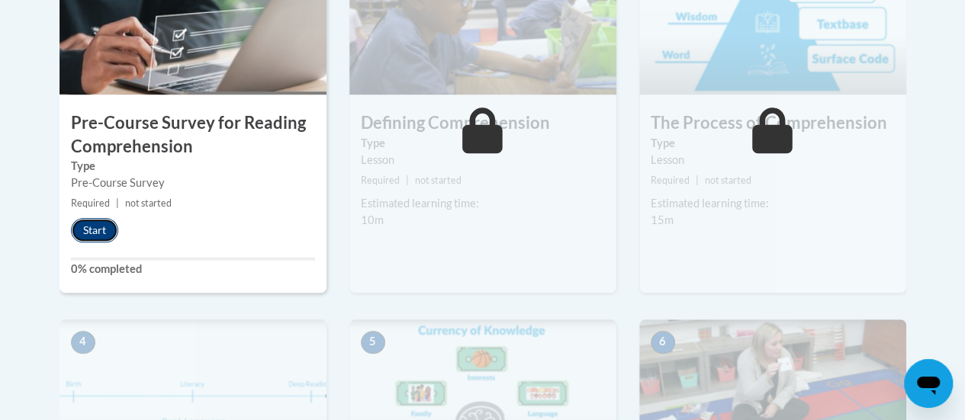
click at [100, 218] on button "Start" at bounding box center [94, 230] width 47 height 24
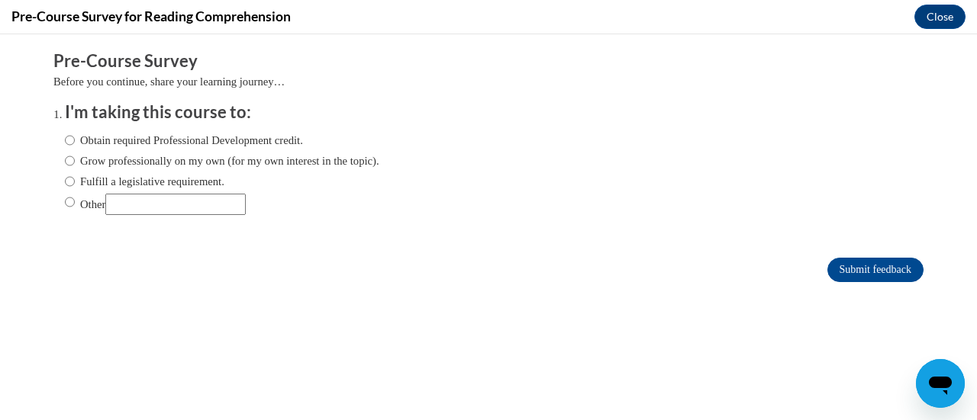
scroll to position [0, 0]
click at [111, 139] on label "Obtain required Professional Development credit." at bounding box center [184, 140] width 238 height 17
click at [75, 139] on input "Obtain required Professional Development credit." at bounding box center [70, 140] width 10 height 17
radio input "true"
click at [881, 260] on input "Submit feedback" at bounding box center [875, 270] width 96 height 24
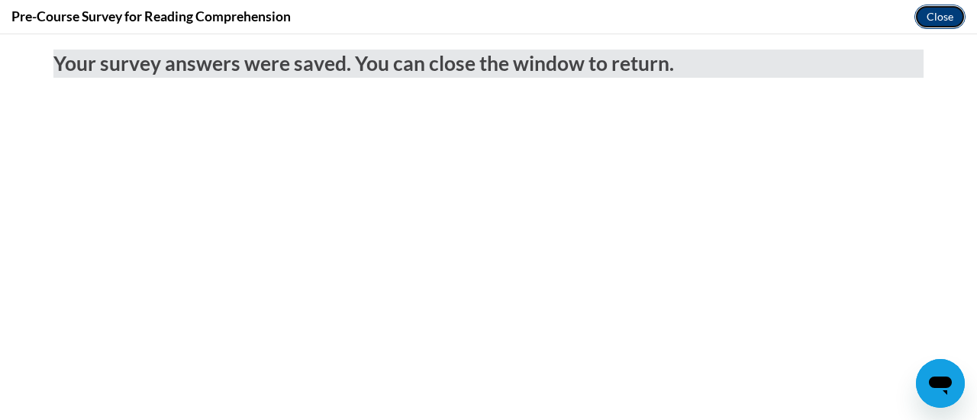
click at [935, 16] on button "Close" at bounding box center [939, 17] width 51 height 24
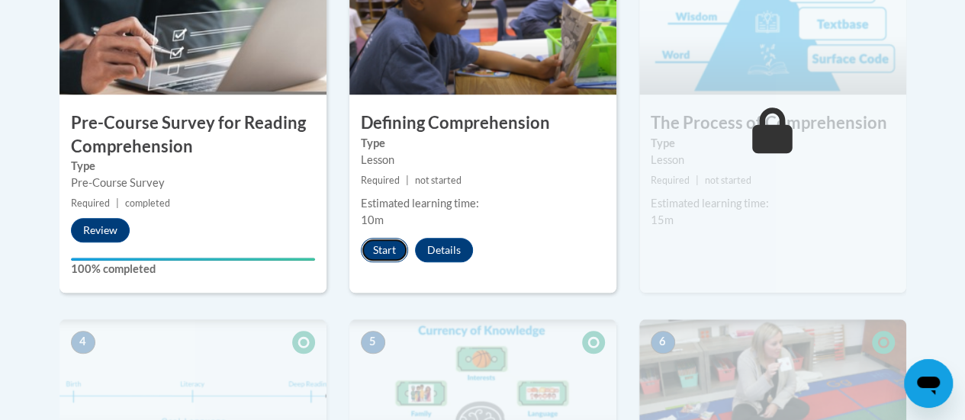
click at [373, 251] on button "Start" at bounding box center [384, 250] width 47 height 24
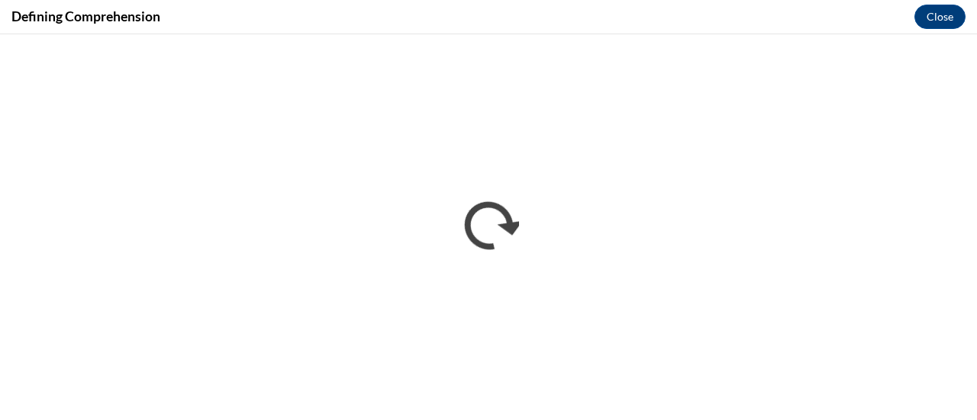
click at [704, 18] on div "Defining Comprehension Close" at bounding box center [488, 17] width 977 height 34
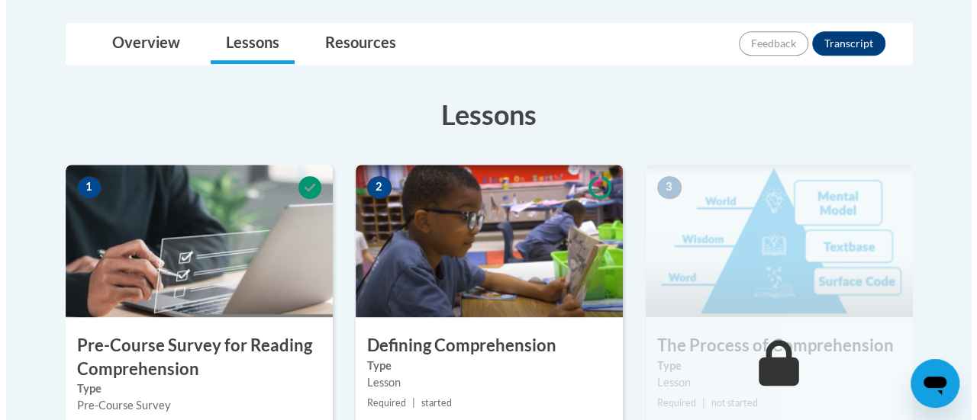
scroll to position [488, 0]
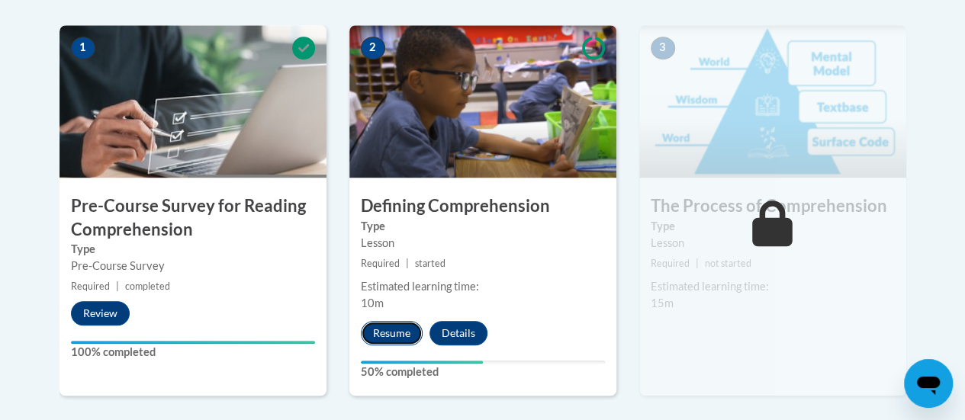
click at [377, 331] on button "Resume" at bounding box center [392, 333] width 62 height 24
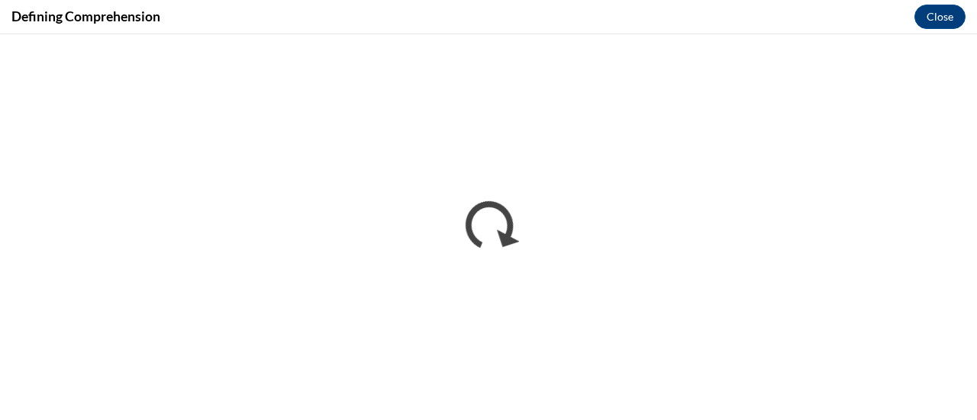
scroll to position [0, 0]
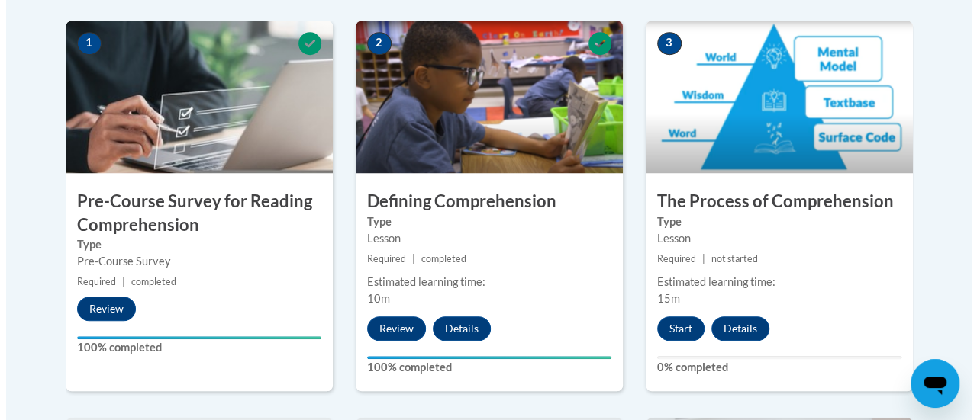
scroll to position [493, 0]
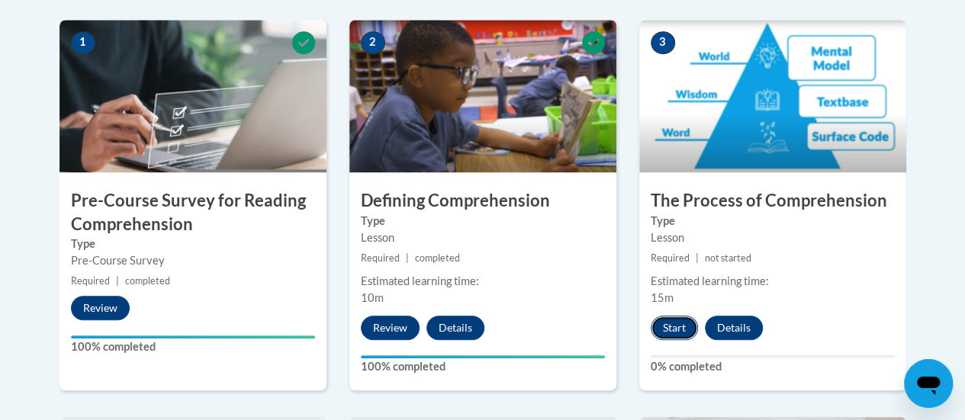
click at [662, 328] on button "Start" at bounding box center [674, 328] width 47 height 24
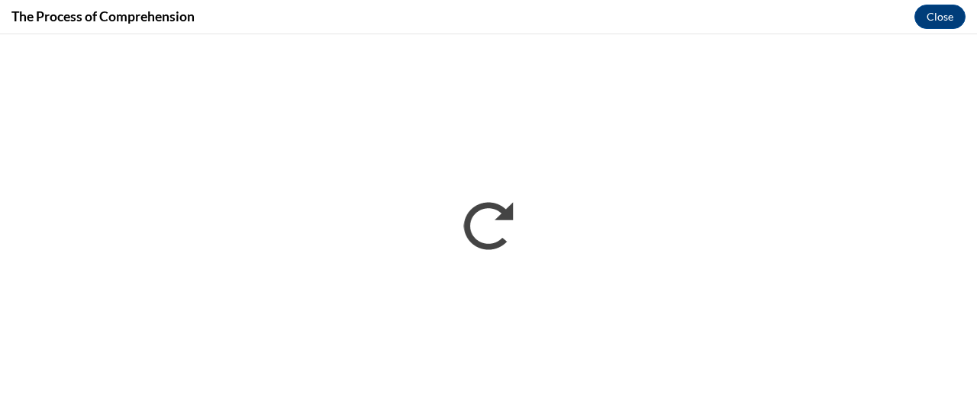
scroll to position [0, 0]
